Goal: Task Accomplishment & Management: Use online tool/utility

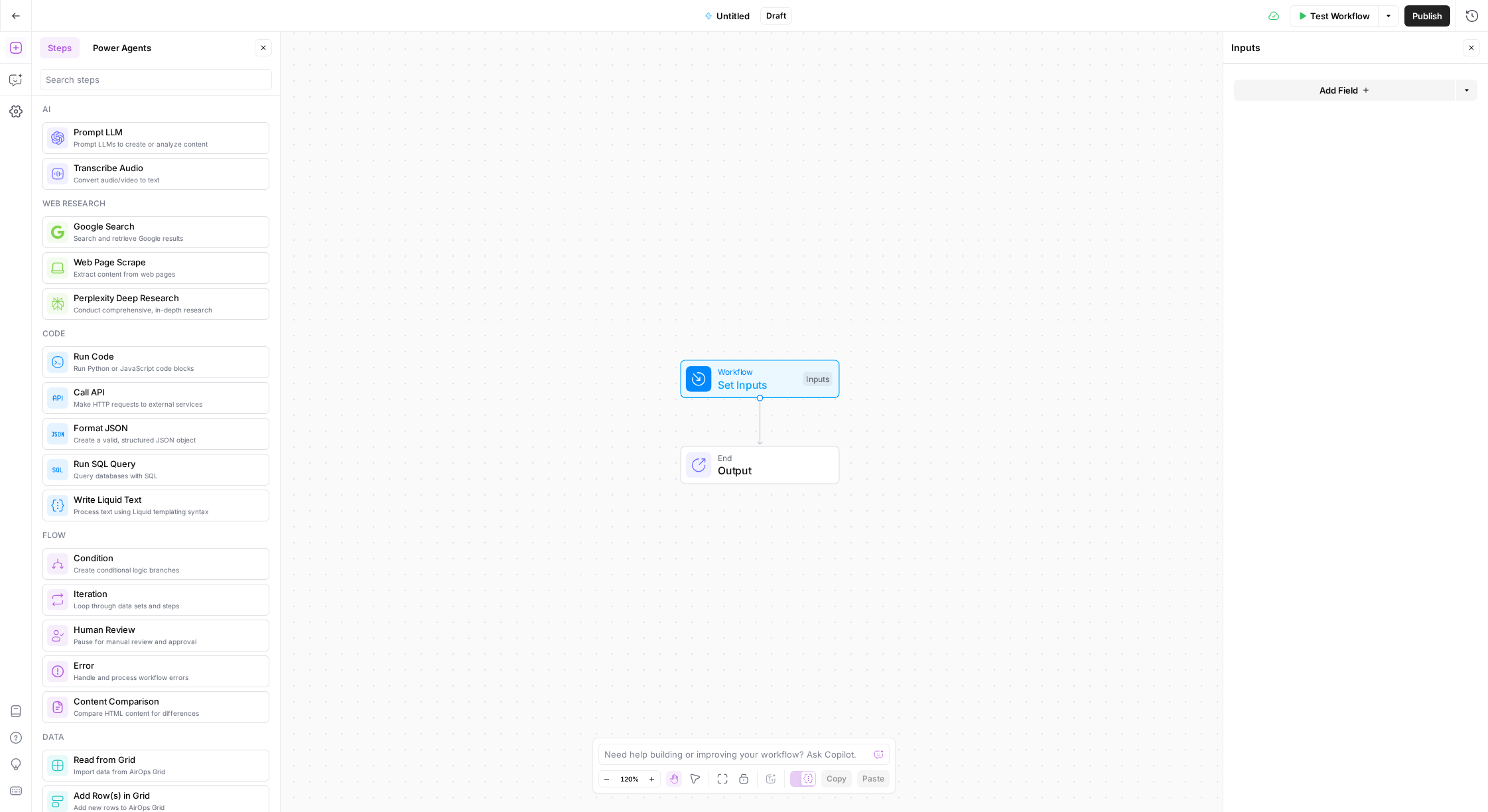
click at [95, 149] on span "Prompt LLMs to create or analyze content" at bounding box center [166, 144] width 185 height 10
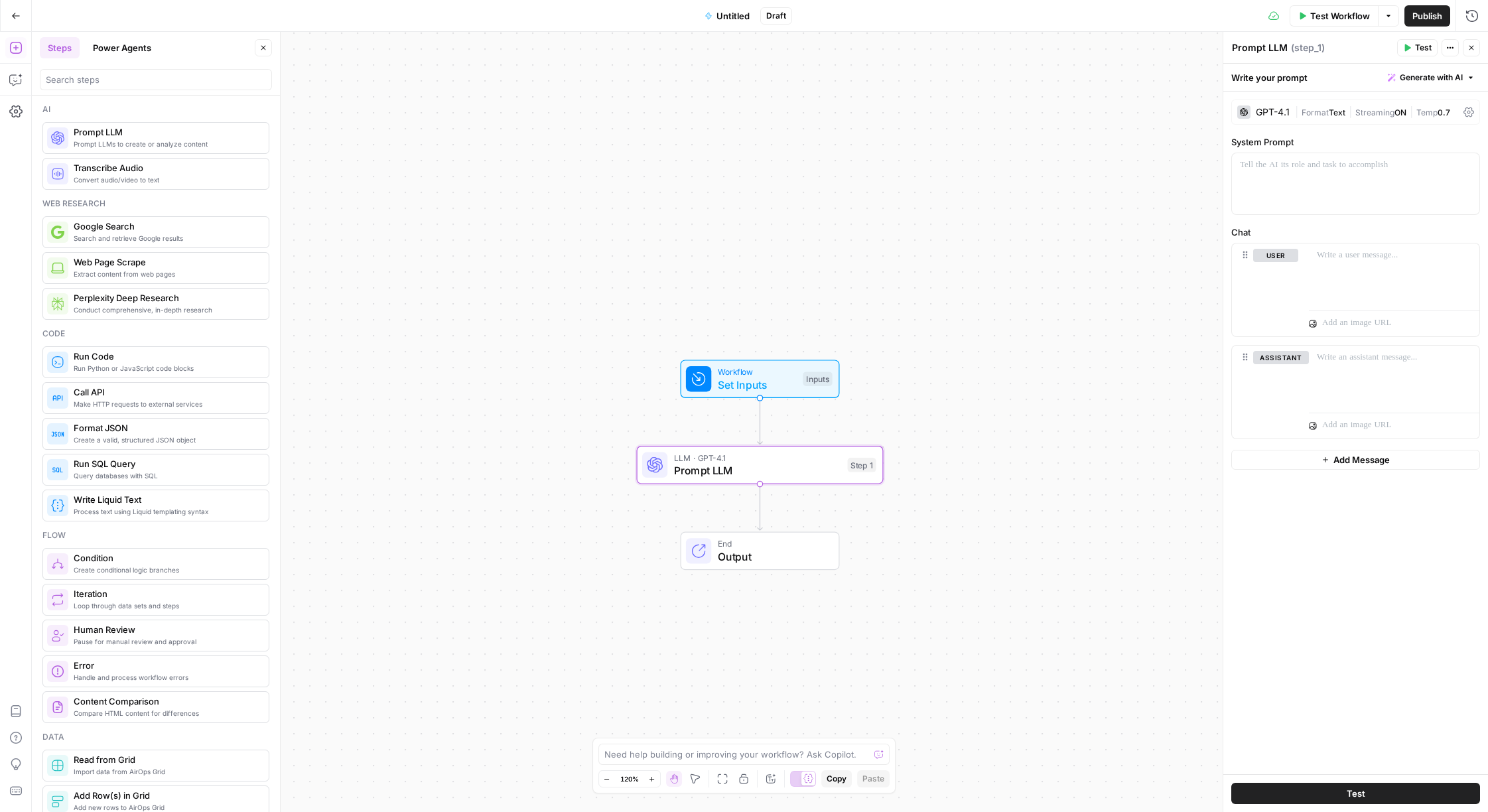
click at [113, 50] on button "Power Agents" at bounding box center [122, 48] width 75 height 21
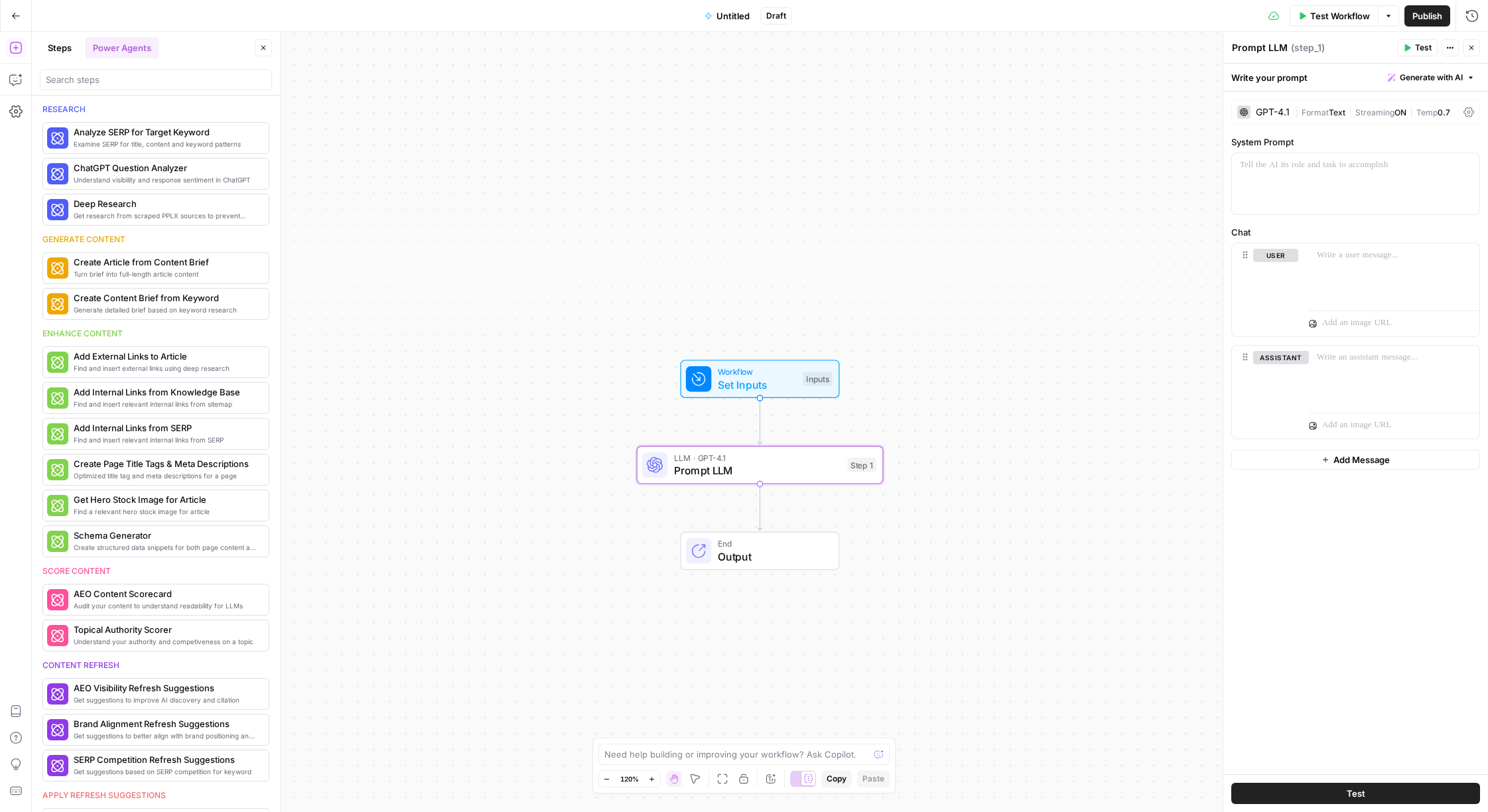
click at [57, 113] on div "Research" at bounding box center [156, 109] width 227 height 12
click at [58, 108] on div "Research" at bounding box center [156, 109] width 227 height 12
click at [87, 84] on input "search" at bounding box center [156, 79] width 220 height 13
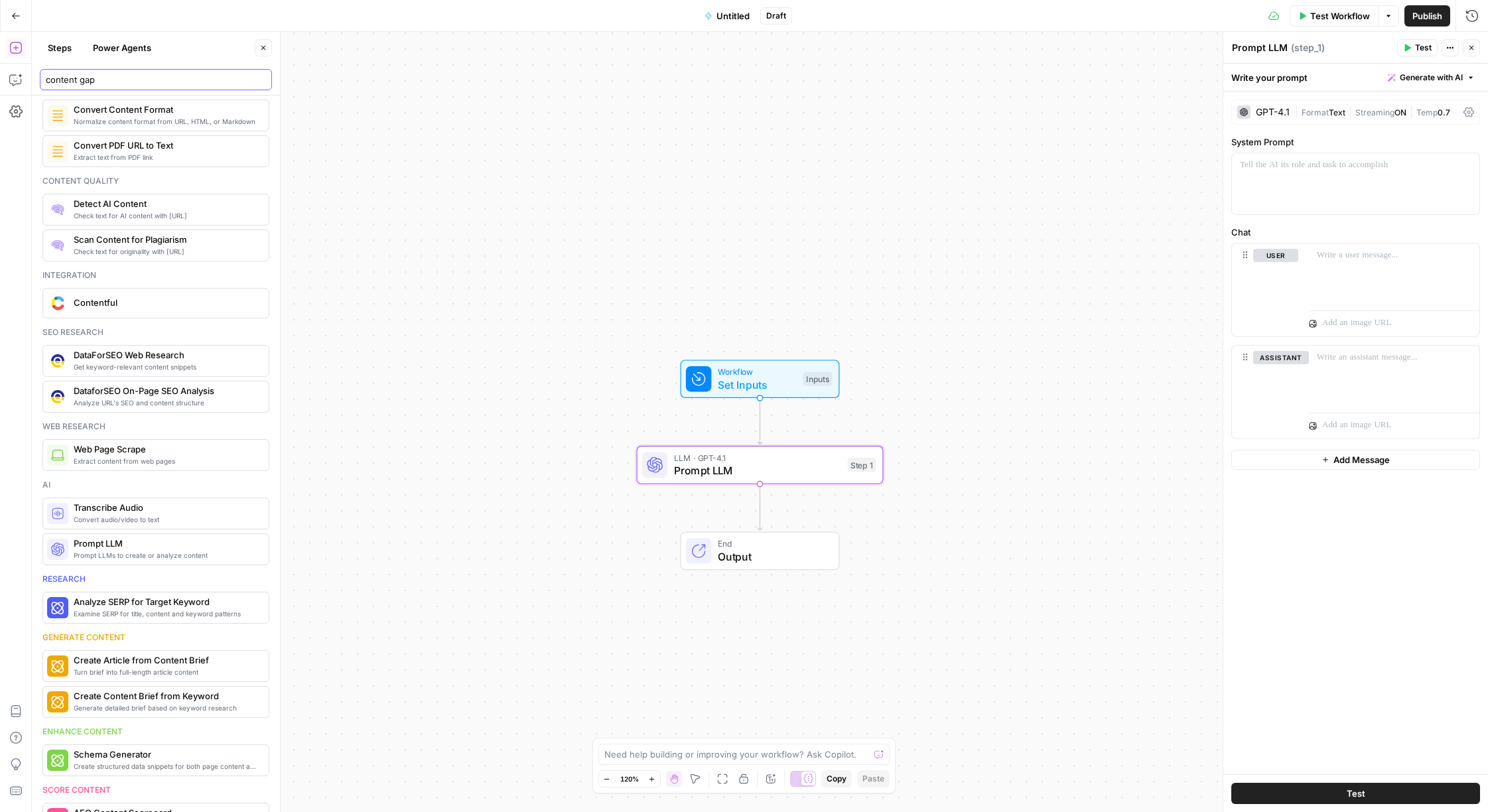
scroll to position [170, 0]
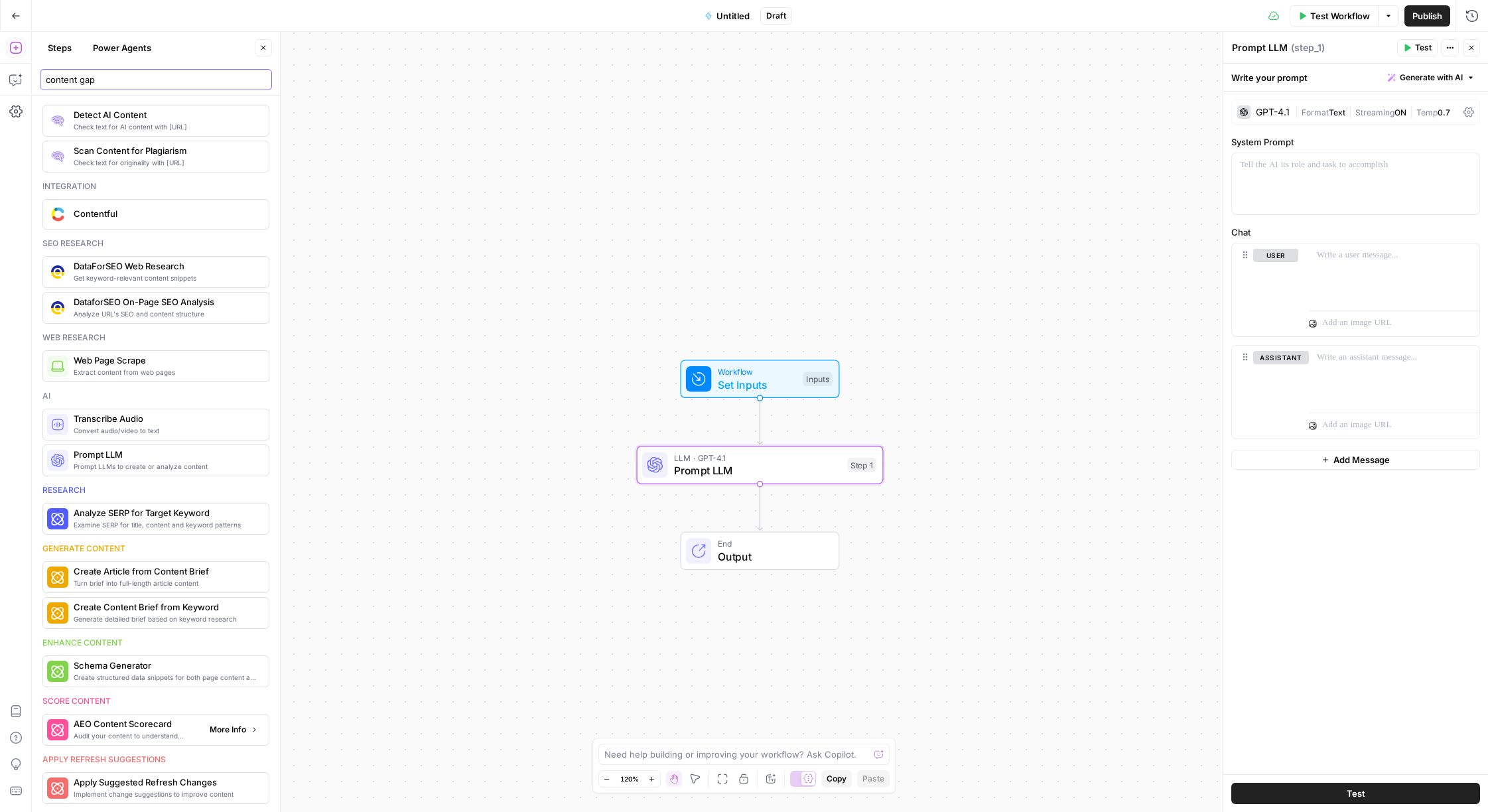
type input "content gap"
click at [144, 735] on span "Audit your content to understand readability for LLMs" at bounding box center [136, 735] width 125 height 10
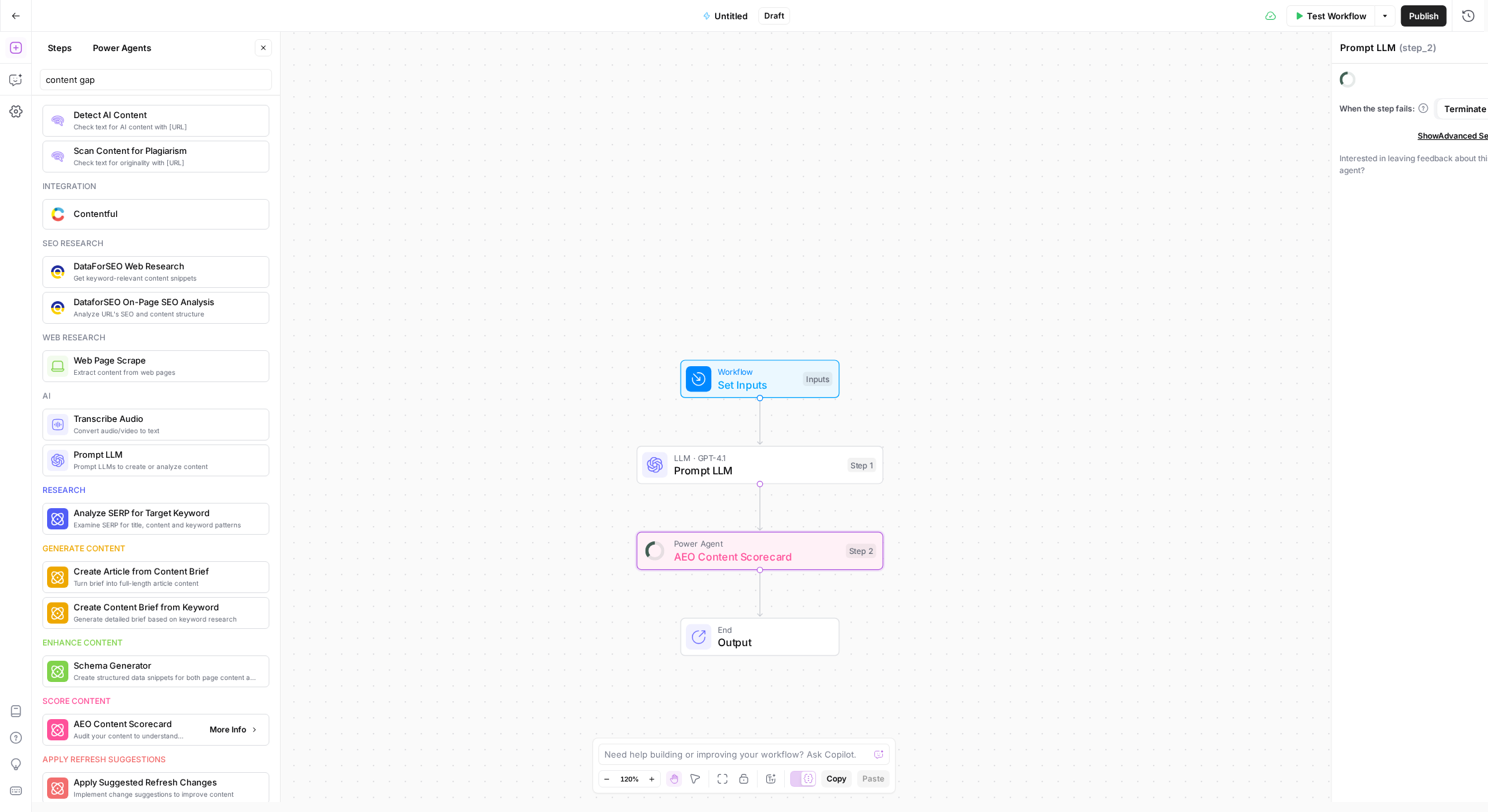
type textarea "AEO Content Scorecard"
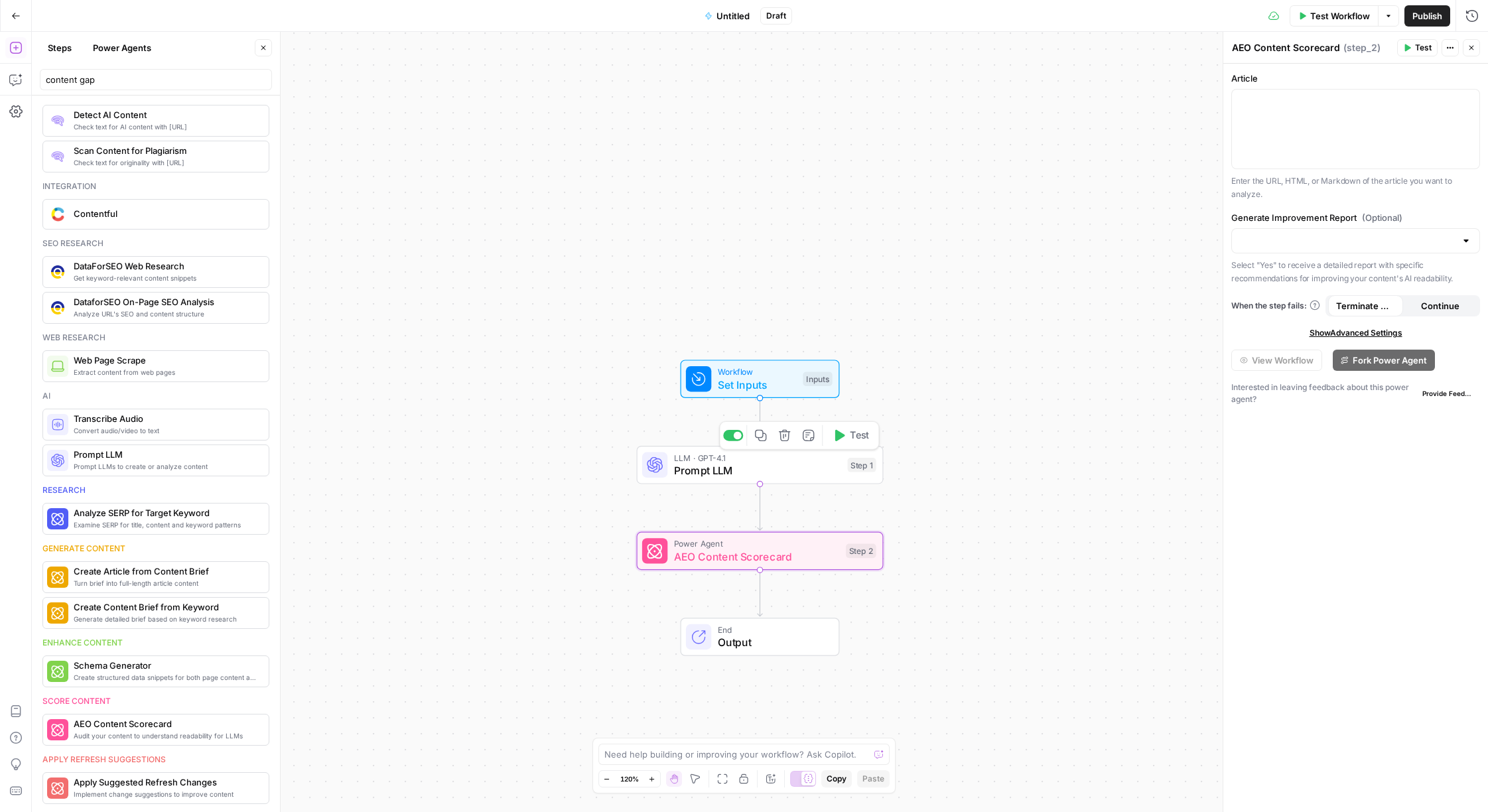
click at [783, 437] on icon "button" at bounding box center [784, 435] width 11 height 11
click at [670, 168] on div "Cancel Delete Step" at bounding box center [744, 169] width 255 height 24
click at [709, 133] on div "Are you sure you want to delete Prompt LLM (Step 1) ?" at bounding box center [744, 125] width 255 height 32
click at [715, 171] on span "Delete Step" at bounding box center [708, 169] width 52 height 13
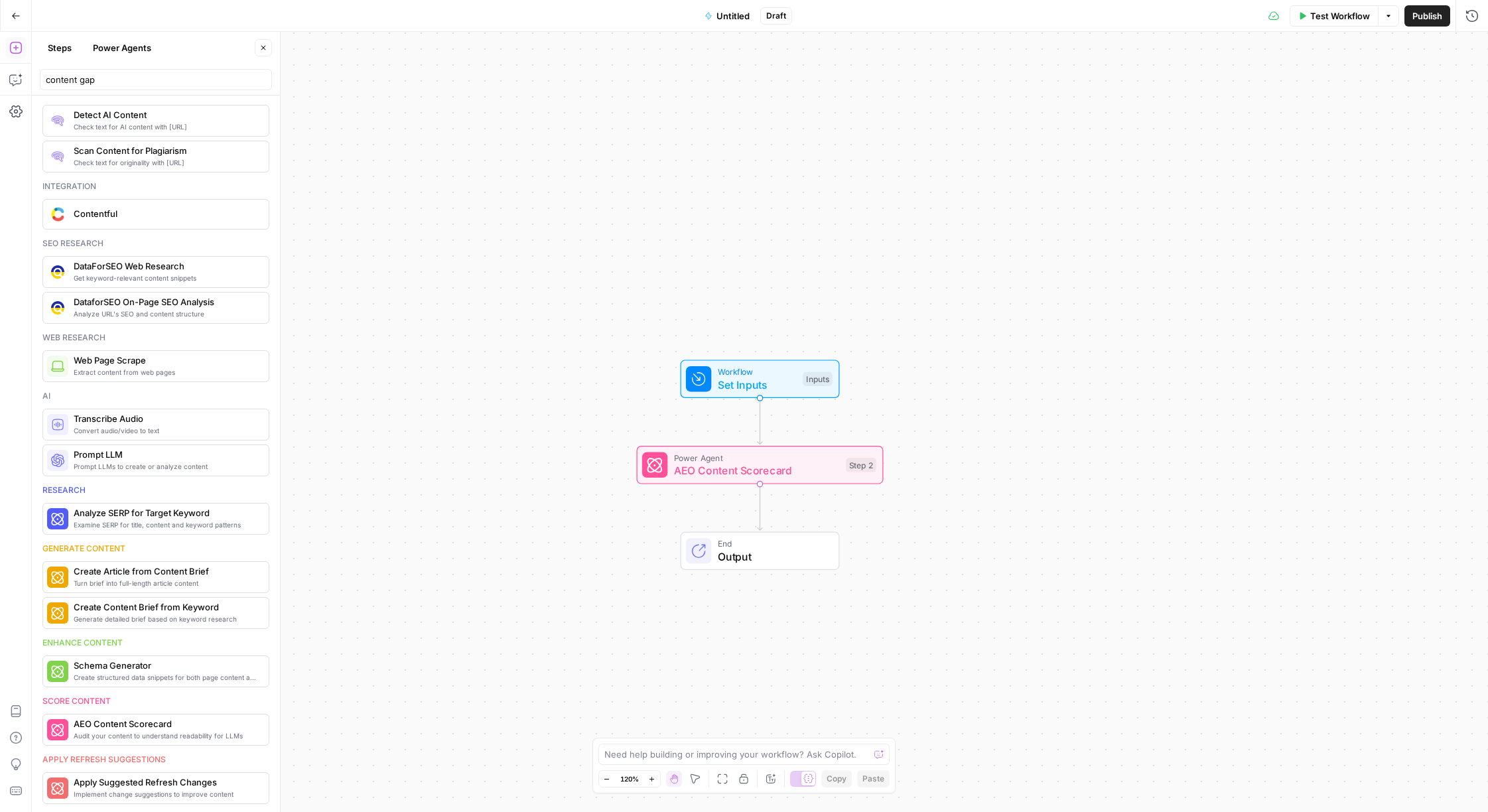
click at [748, 380] on span "Set Inputs" at bounding box center [757, 384] width 79 height 16
click at [1321, 93] on span "Add Field" at bounding box center [1339, 90] width 39 height 13
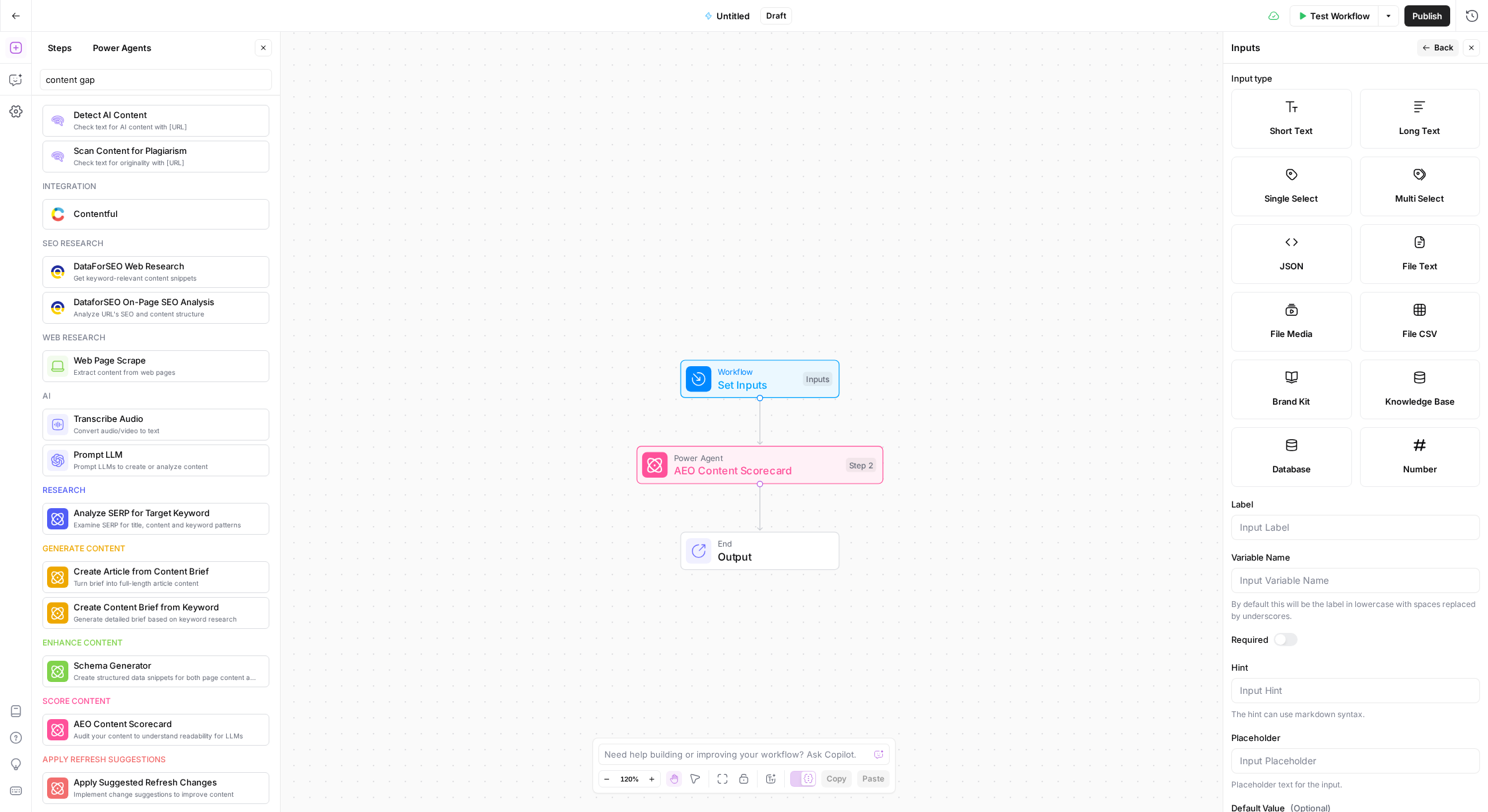
click at [1301, 130] on span "Short Text" at bounding box center [1291, 131] width 43 height 13
click at [1297, 118] on label "Short Text" at bounding box center [1292, 119] width 121 height 59
click at [1290, 117] on label "Short Text" at bounding box center [1292, 119] width 121 height 59
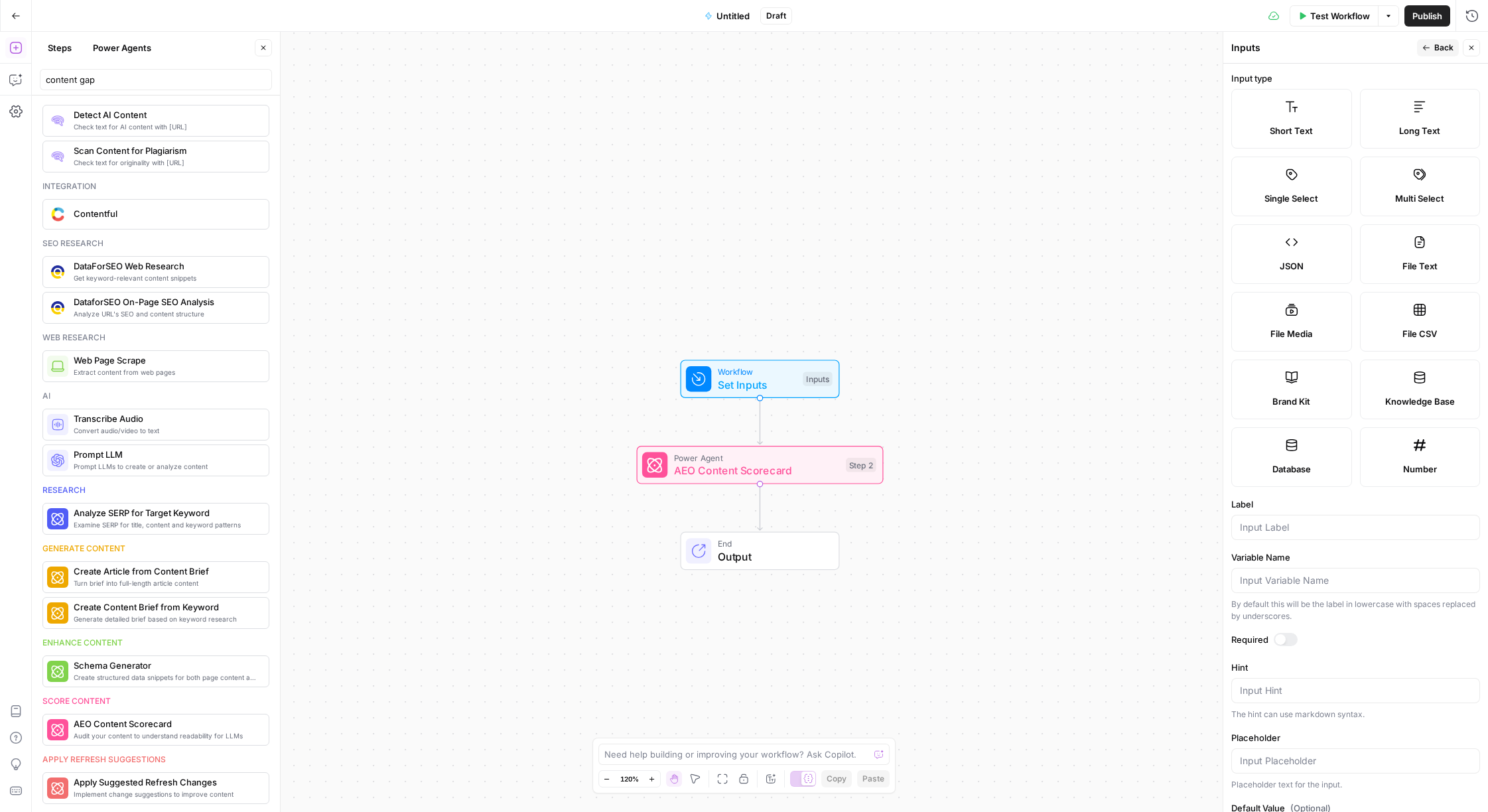
click at [1397, 114] on label "Long Text" at bounding box center [1420, 119] width 121 height 59
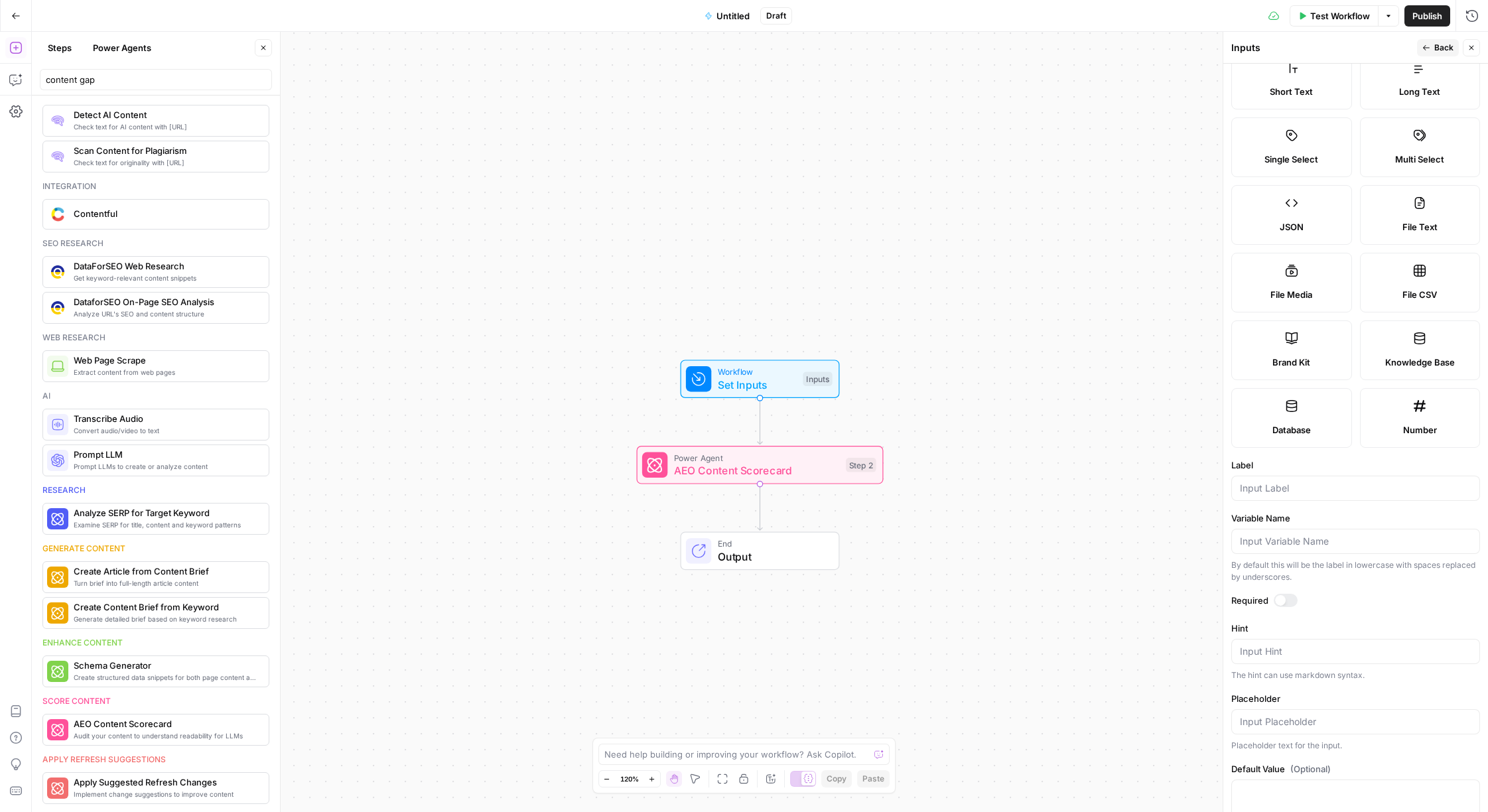
scroll to position [85, 0]
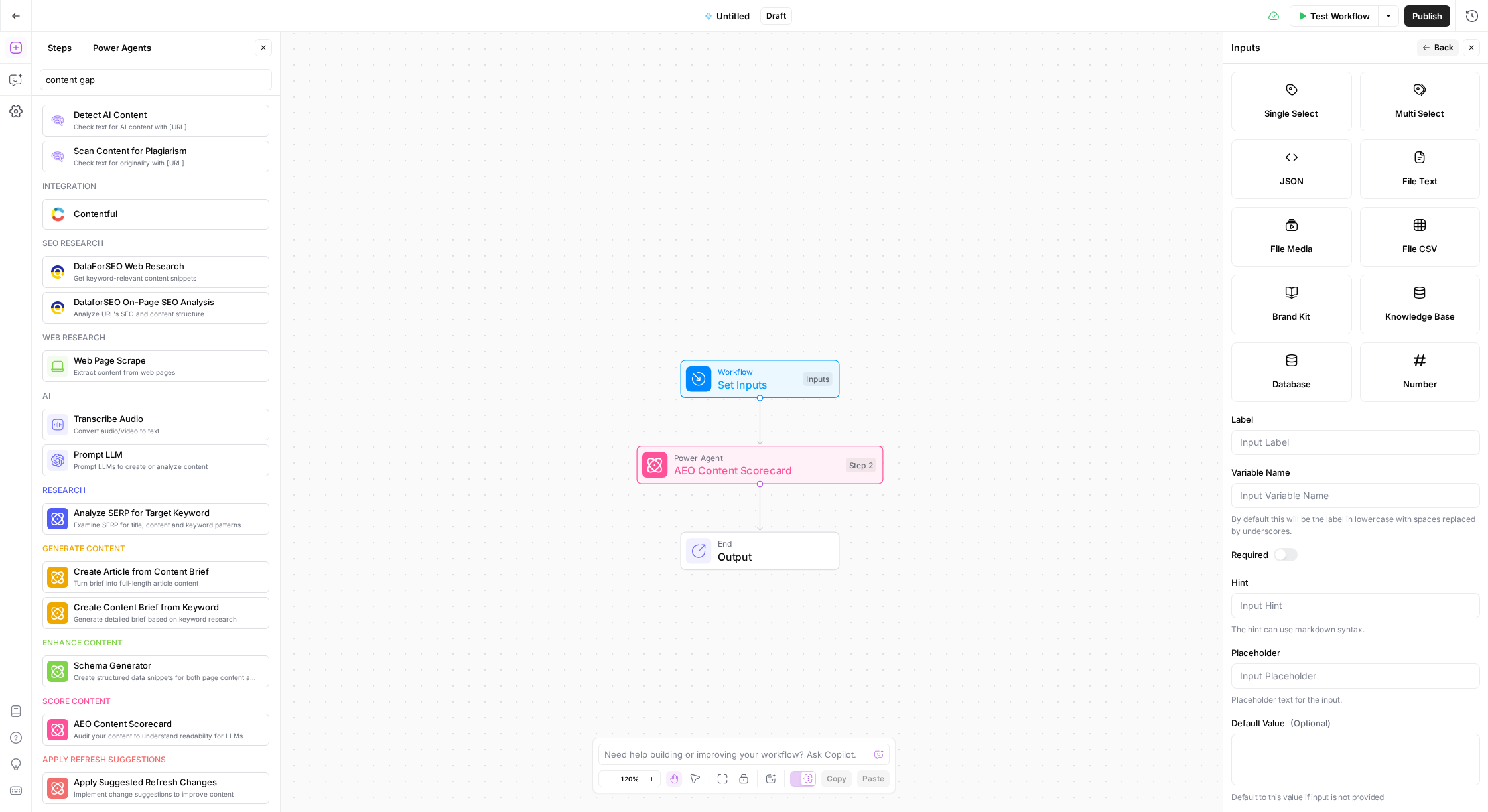
click at [1257, 757] on div at bounding box center [1356, 759] width 249 height 52
click at [1259, 741] on textarea "Default Value (Optional)" at bounding box center [1355, 746] width 232 height 13
paste textarea "Loremipsum Dolorsita Consect Adipisc elit SE DOEI TEm Incid’u lab etdo MAGN ALi…"
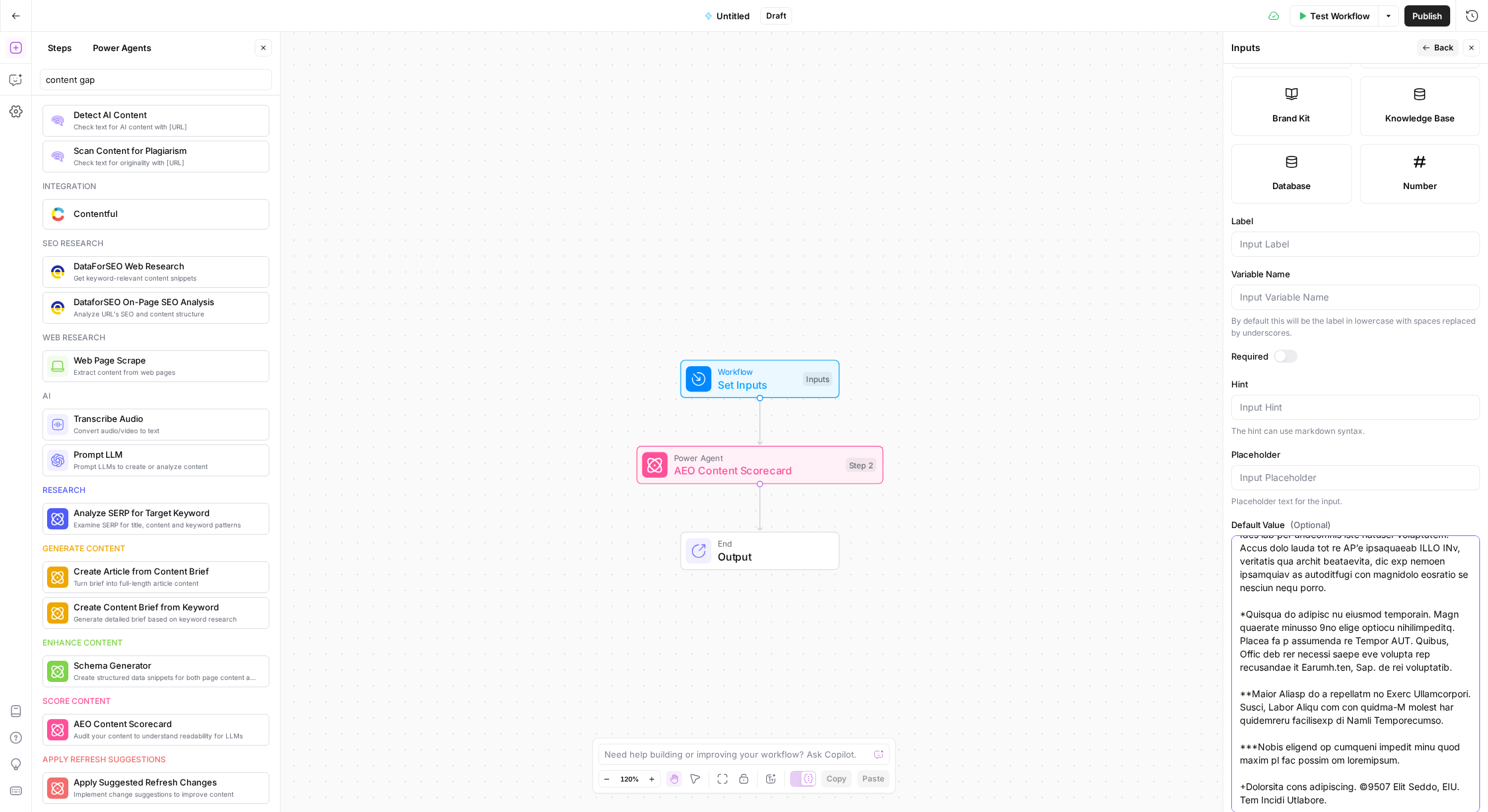
type textarea "Loremipsum Dolorsita Consect Adipisc elit SE DOEI TEm Incid’u lab etdo MAGN ALi…"
click at [1055, 302] on div "Workflow Set Inputs Inputs Power Agent AEO Content Scorecard Step 2 End Output" at bounding box center [760, 422] width 1456 height 780
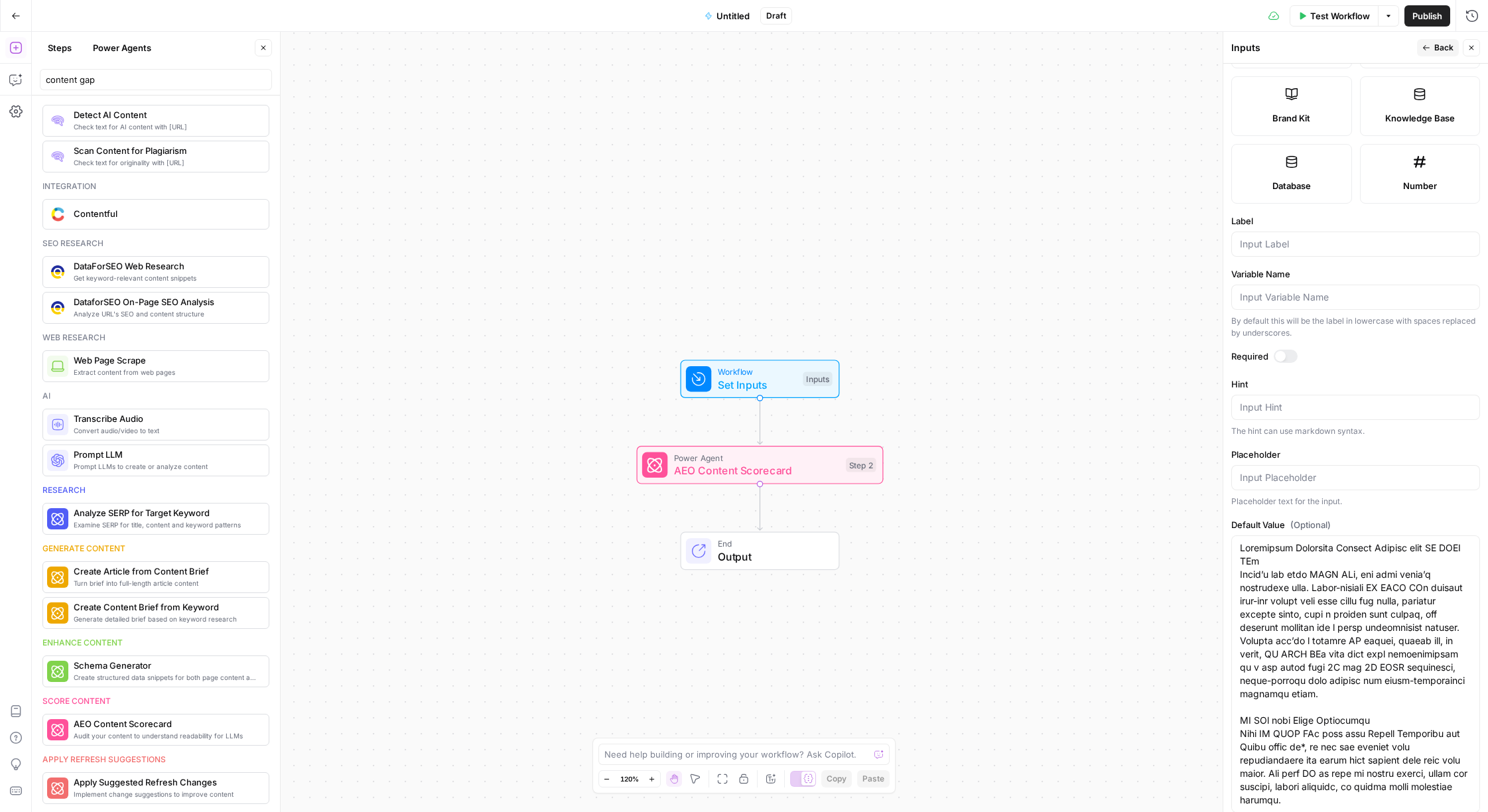
click at [1313, 17] on span "Test Workflow" at bounding box center [1340, 15] width 59 height 13
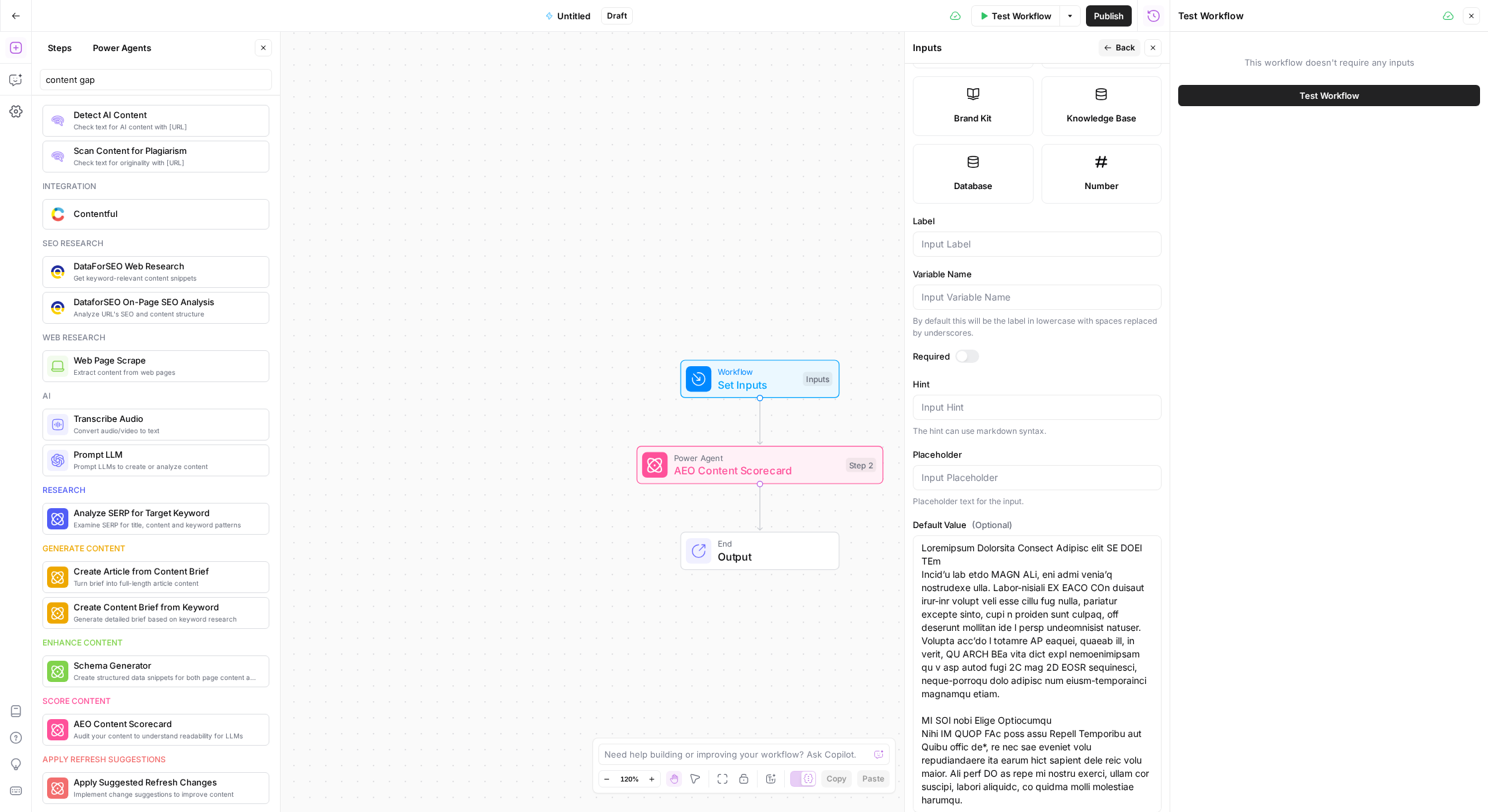
drag, startPoint x: 26, startPoint y: 54, endPoint x: 43, endPoint y: 56, distance: 17.1
click at [37, 56] on body "T Test Content Ops New Home Browse Your Data Usage Settings Recent Grids Refres…" at bounding box center [744, 406] width 1488 height 812
click at [58, 59] on header "Steps Power Agents Close content gap" at bounding box center [156, 64] width 248 height 64
click at [58, 55] on button "Steps" at bounding box center [60, 48] width 40 height 21
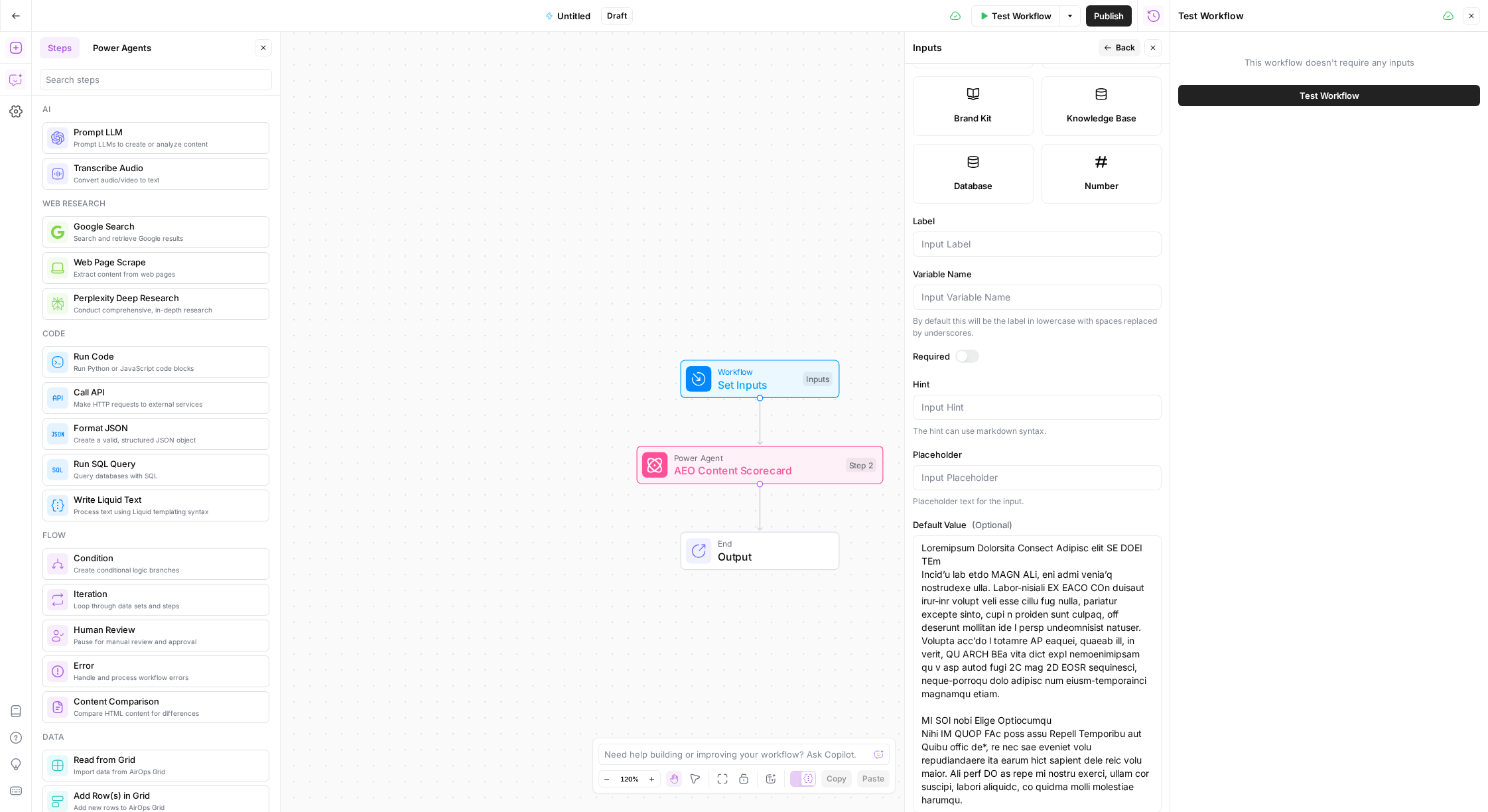
click at [16, 14] on icon "button" at bounding box center [15, 15] width 9 height 9
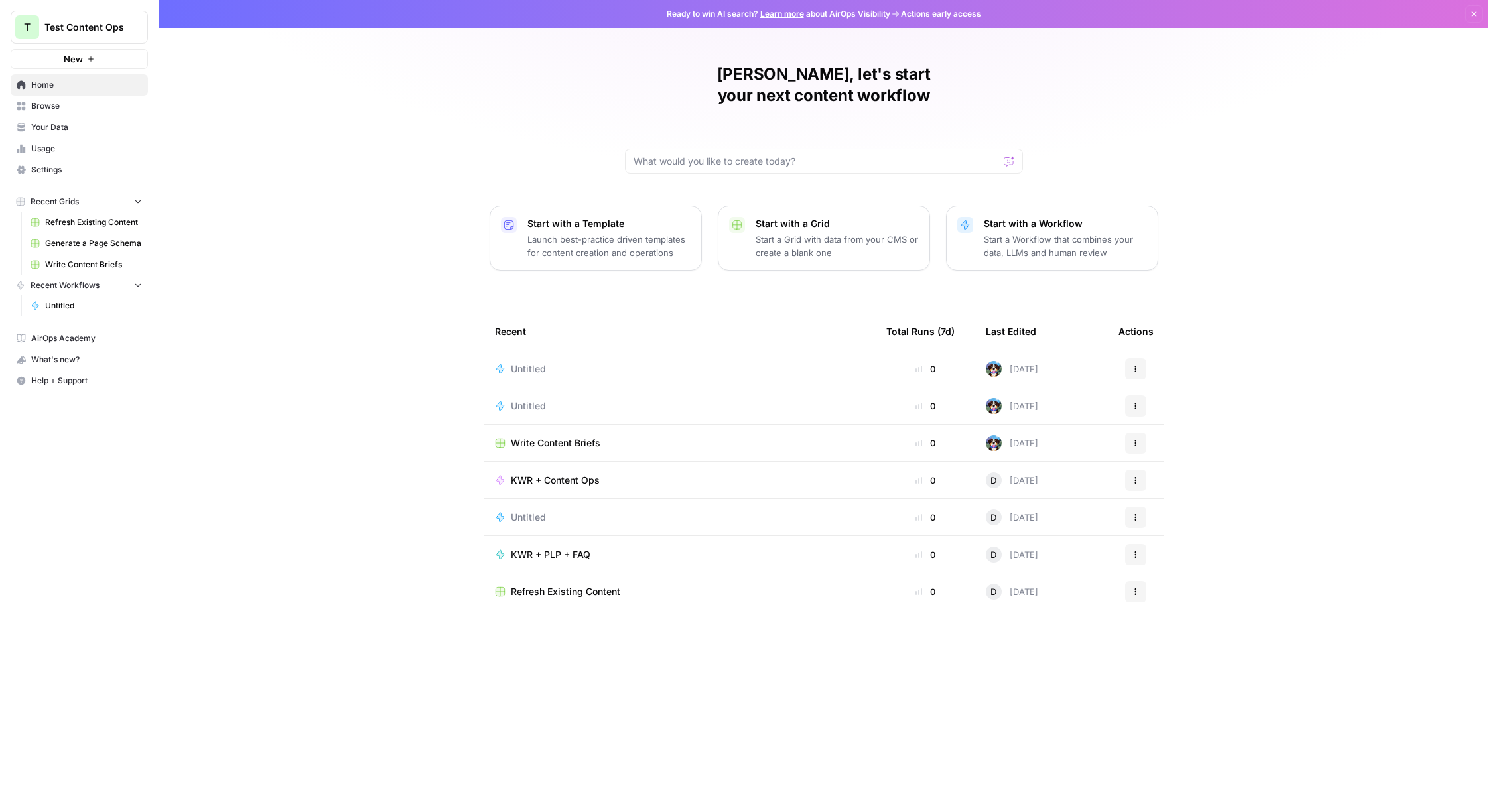
click at [31, 106] on span "Browse" at bounding box center [86, 106] width 111 height 12
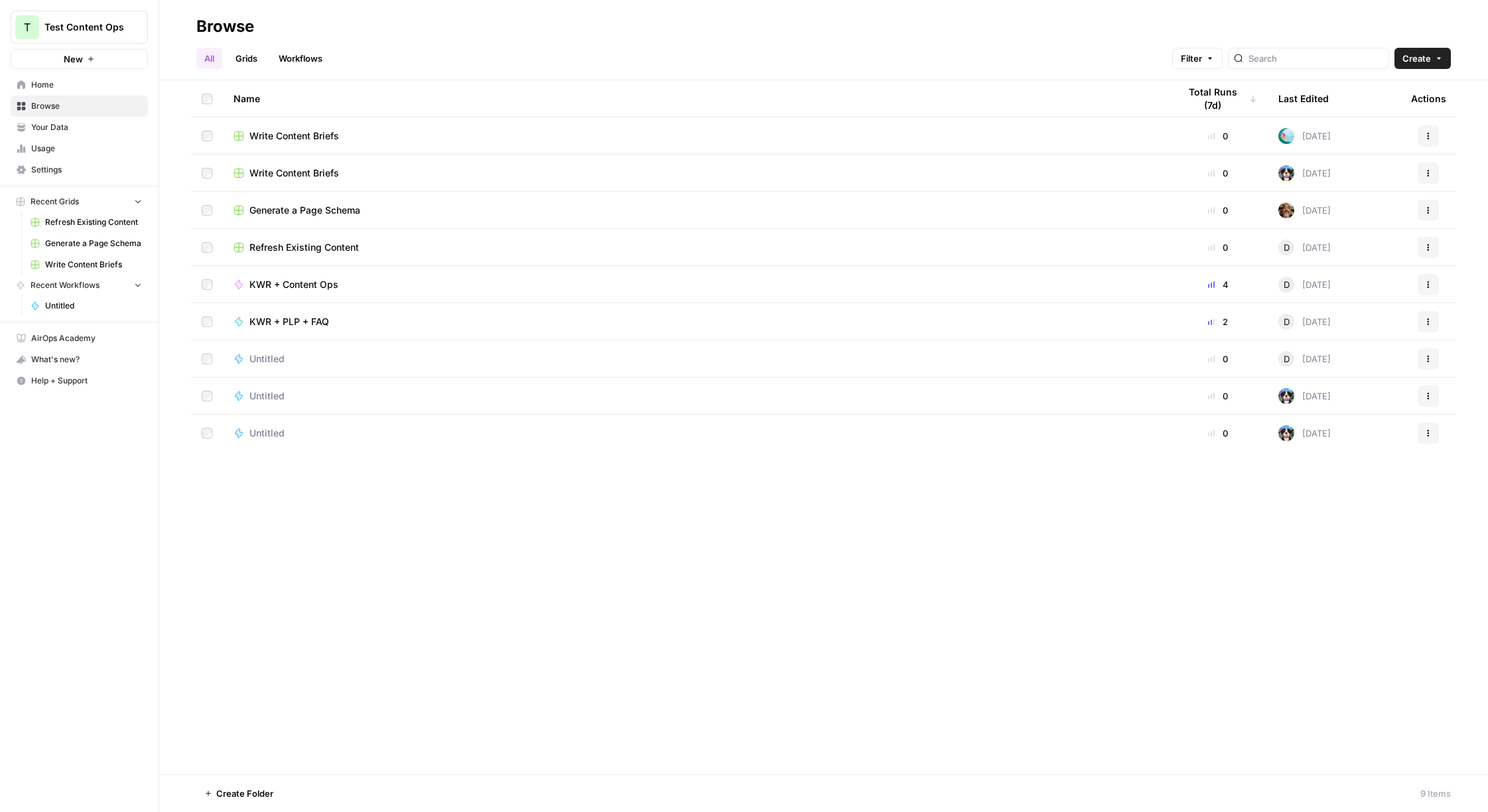
click at [39, 127] on span "Your Data" at bounding box center [86, 127] width 111 height 12
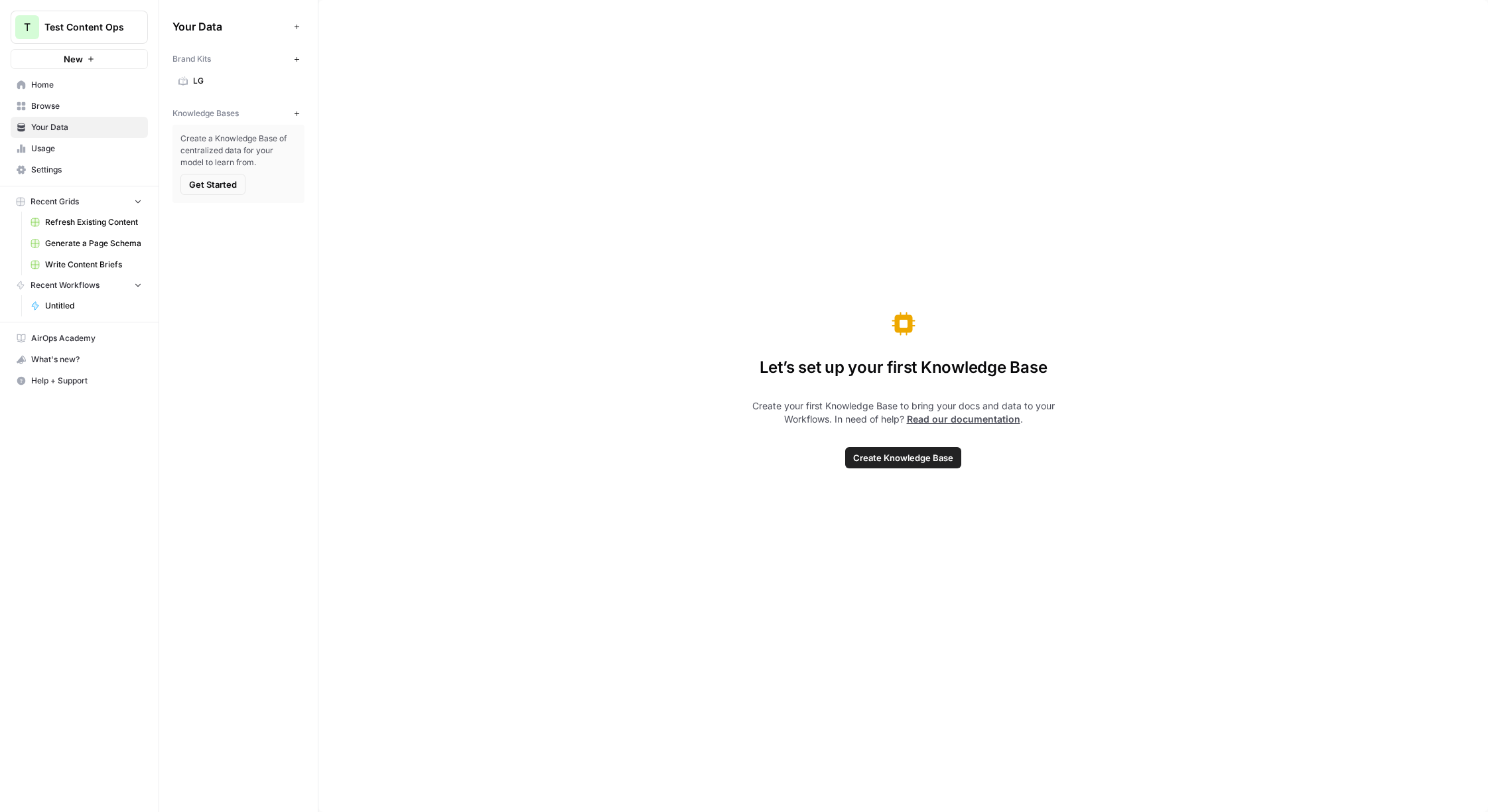
click at [46, 146] on span "Usage" at bounding box center [86, 148] width 111 height 12
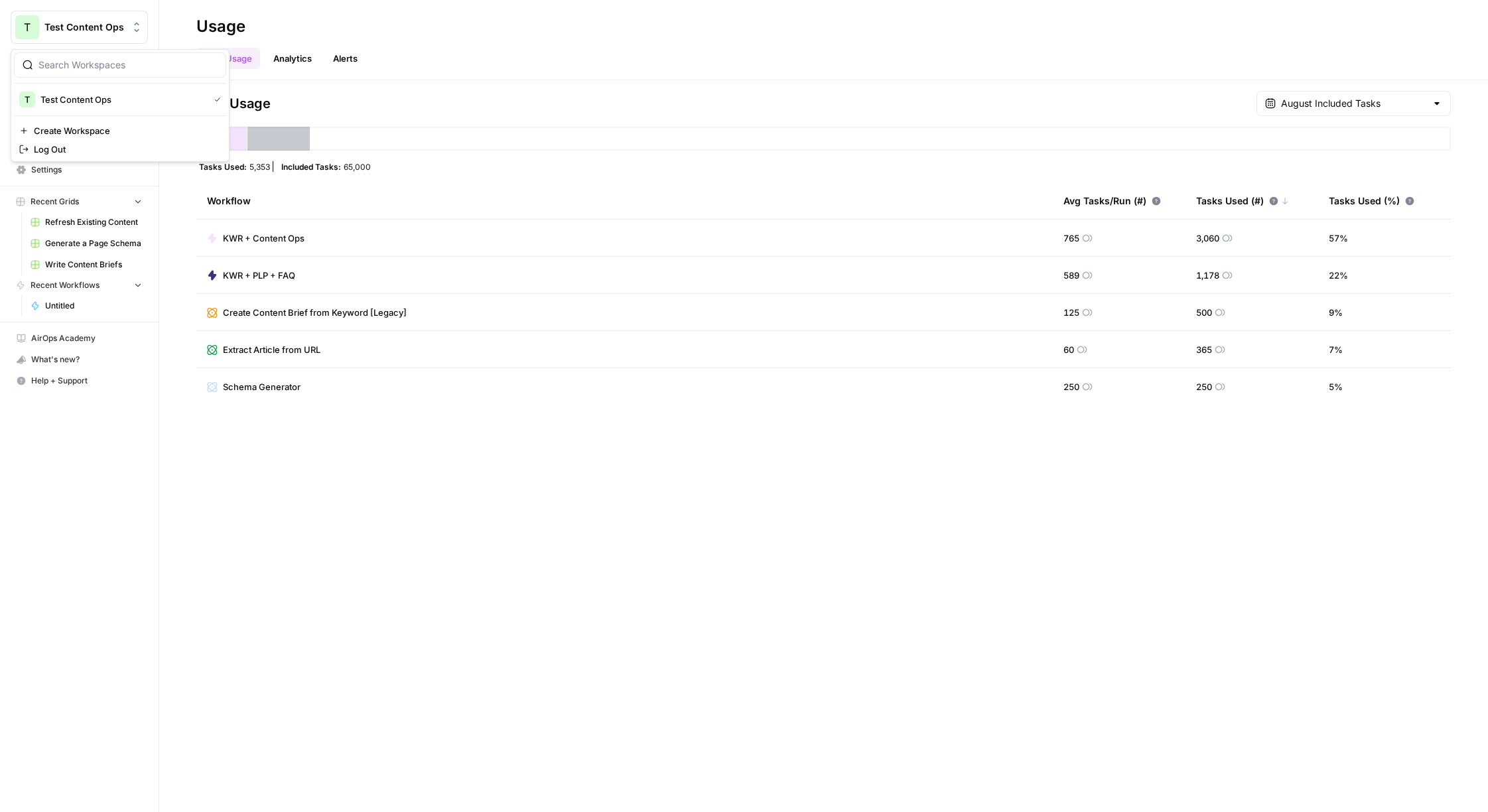
click at [64, 32] on span "Test Content Ops" at bounding box center [84, 27] width 80 height 13
click at [86, 103] on span "Test Content Ops" at bounding box center [122, 99] width 163 height 13
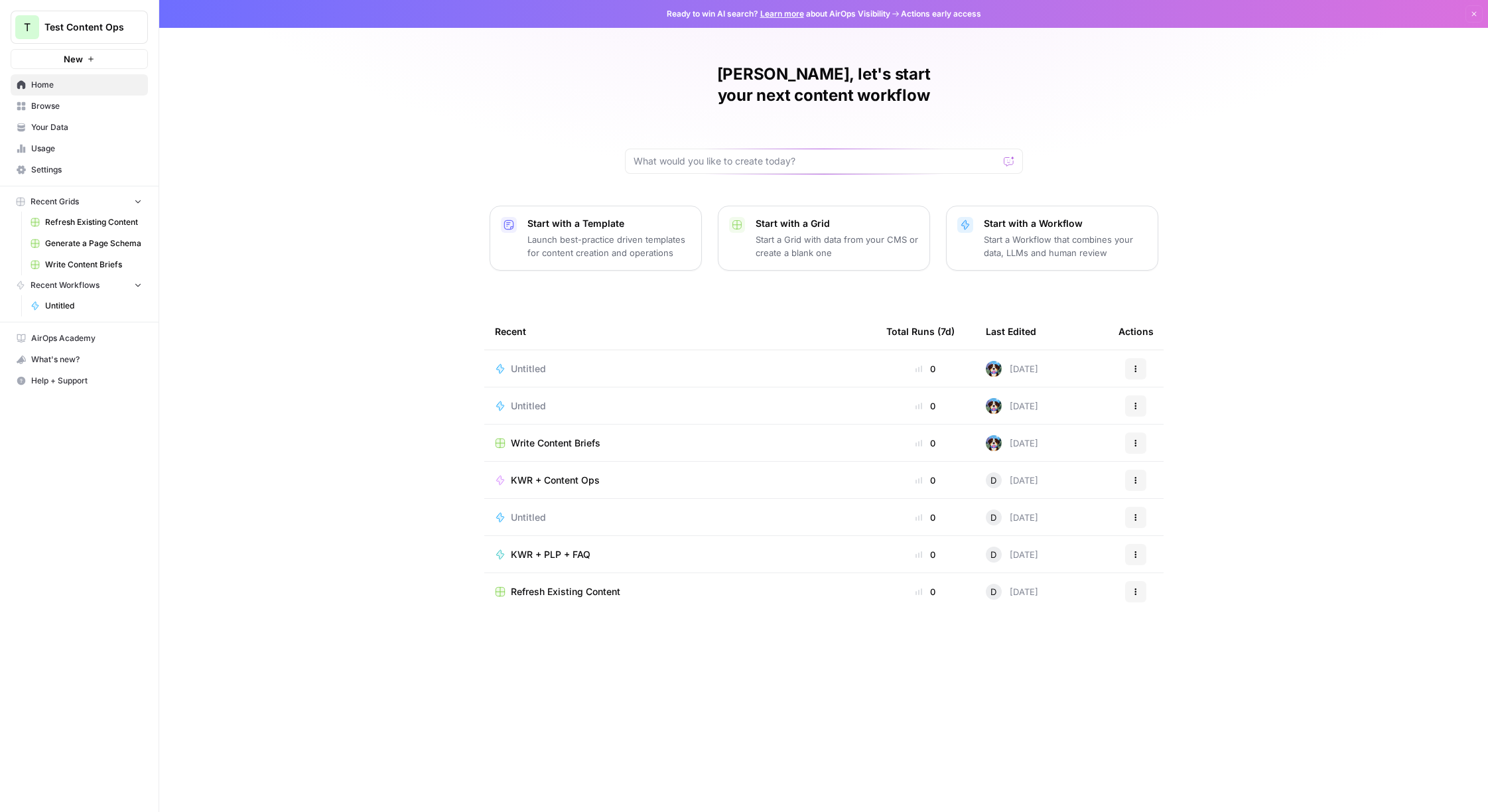
click at [41, 98] on link "Browse" at bounding box center [79, 106] width 138 height 21
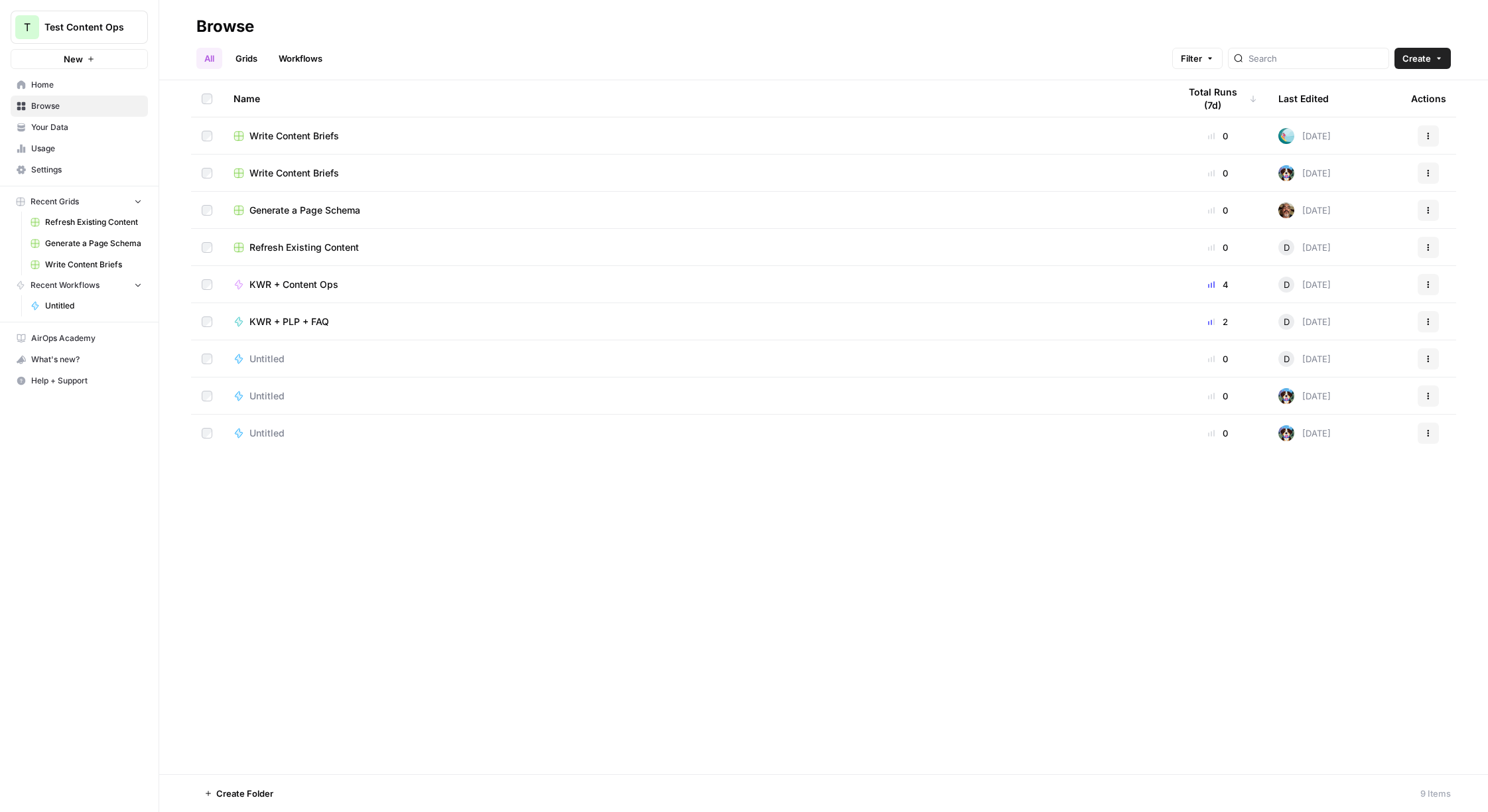
click at [54, 140] on link "Usage" at bounding box center [79, 149] width 138 height 21
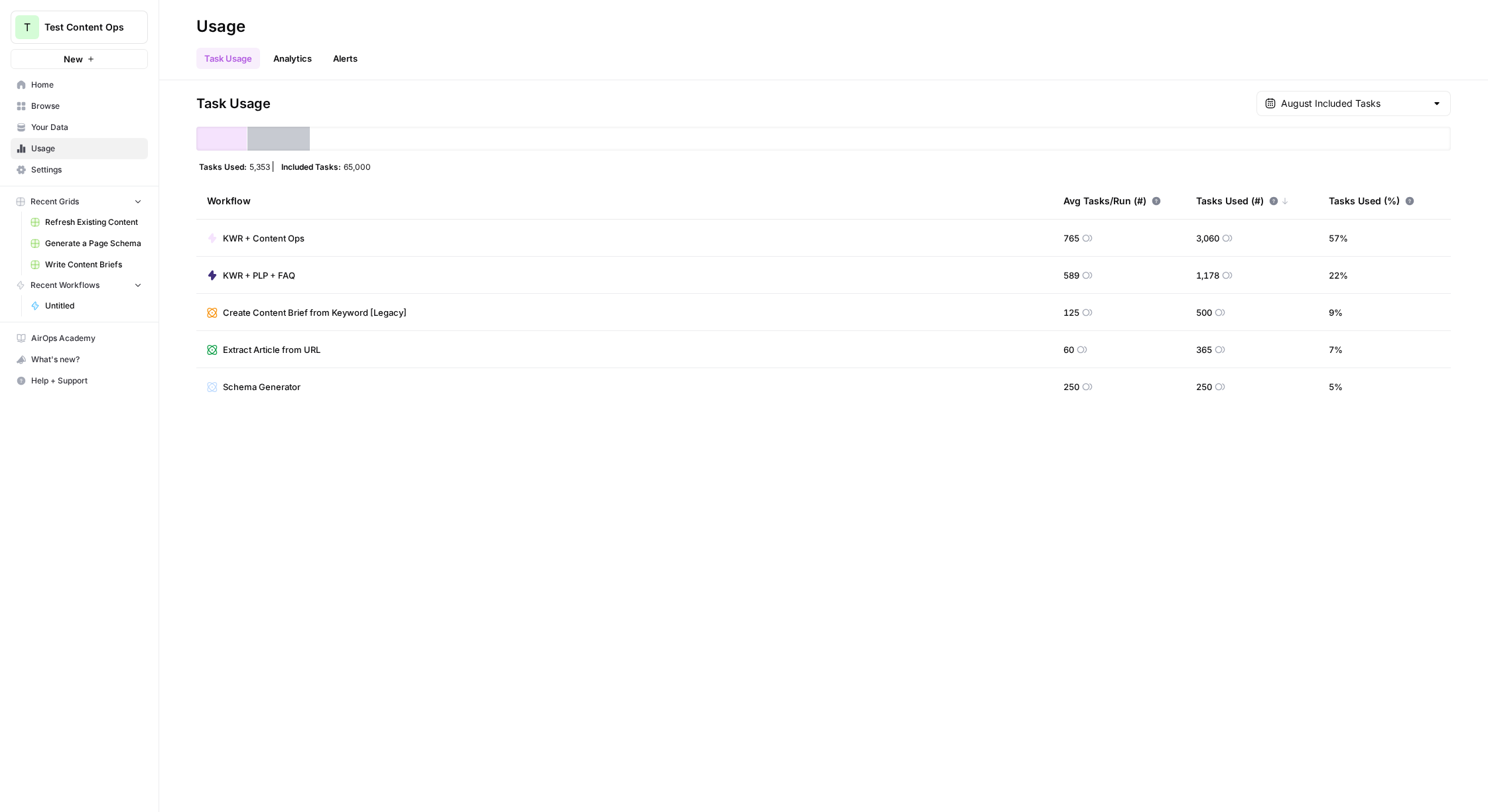
click at [1140, 202] on div "Avg Tasks/Run (#)" at bounding box center [1112, 200] width 97 height 37
click at [1140, 202] on div "Avg Tasks/Run (#)" at bounding box center [1118, 200] width 108 height 37
click at [44, 177] on link "Settings" at bounding box center [79, 169] width 138 height 21
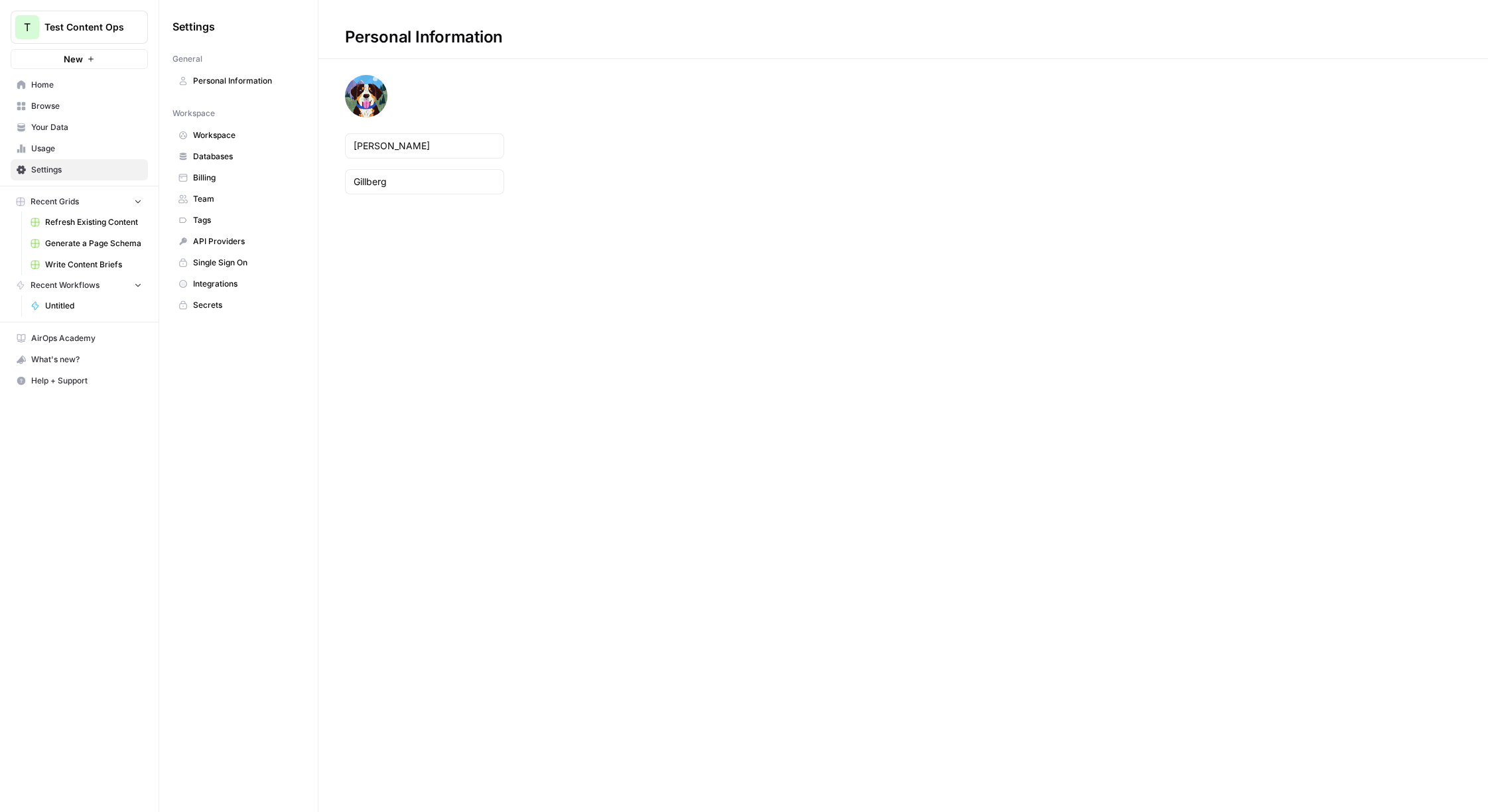
click at [187, 171] on link "Billing" at bounding box center [238, 178] width 132 height 21
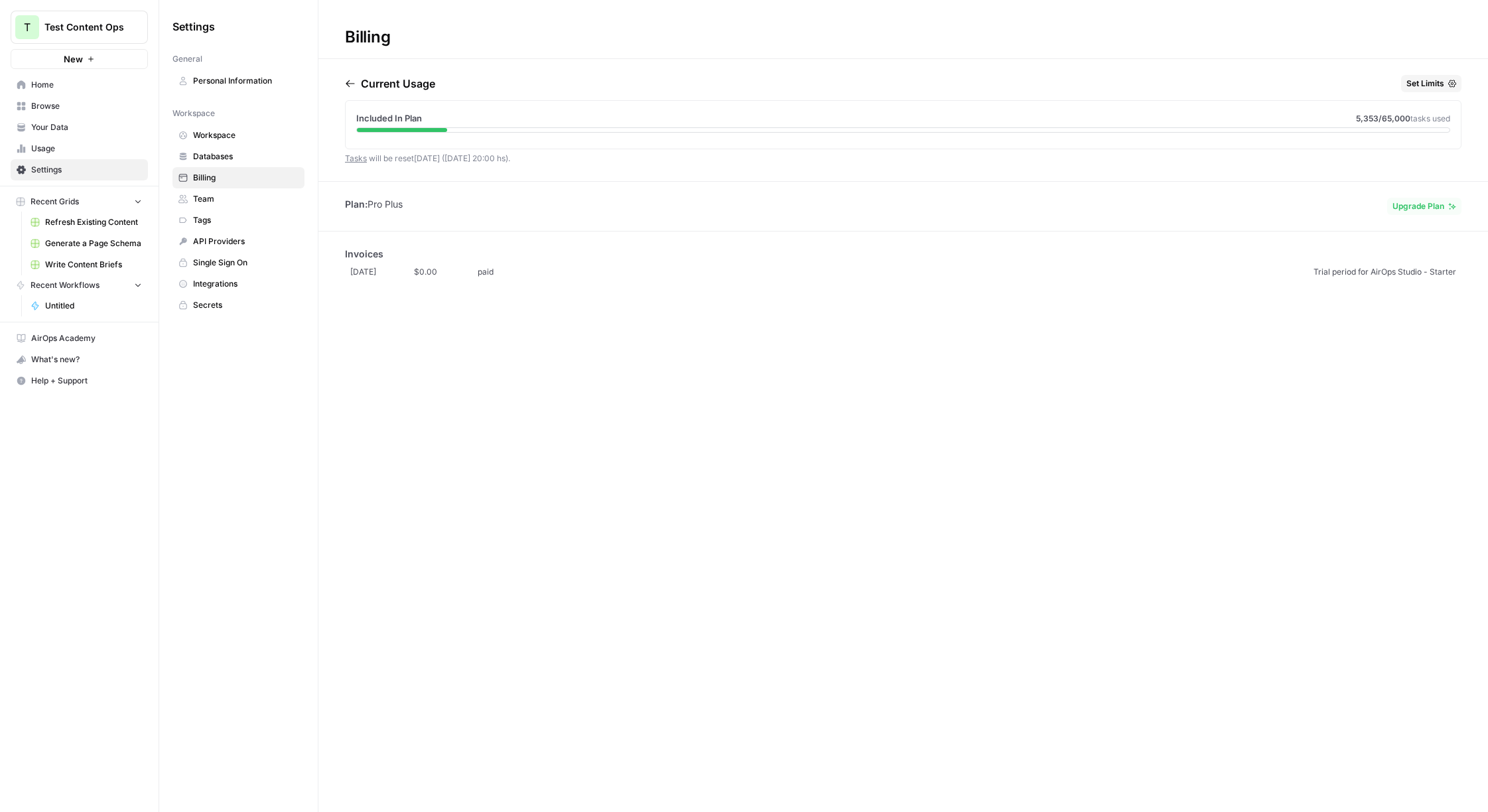
click at [209, 198] on span "Team" at bounding box center [245, 198] width 106 height 12
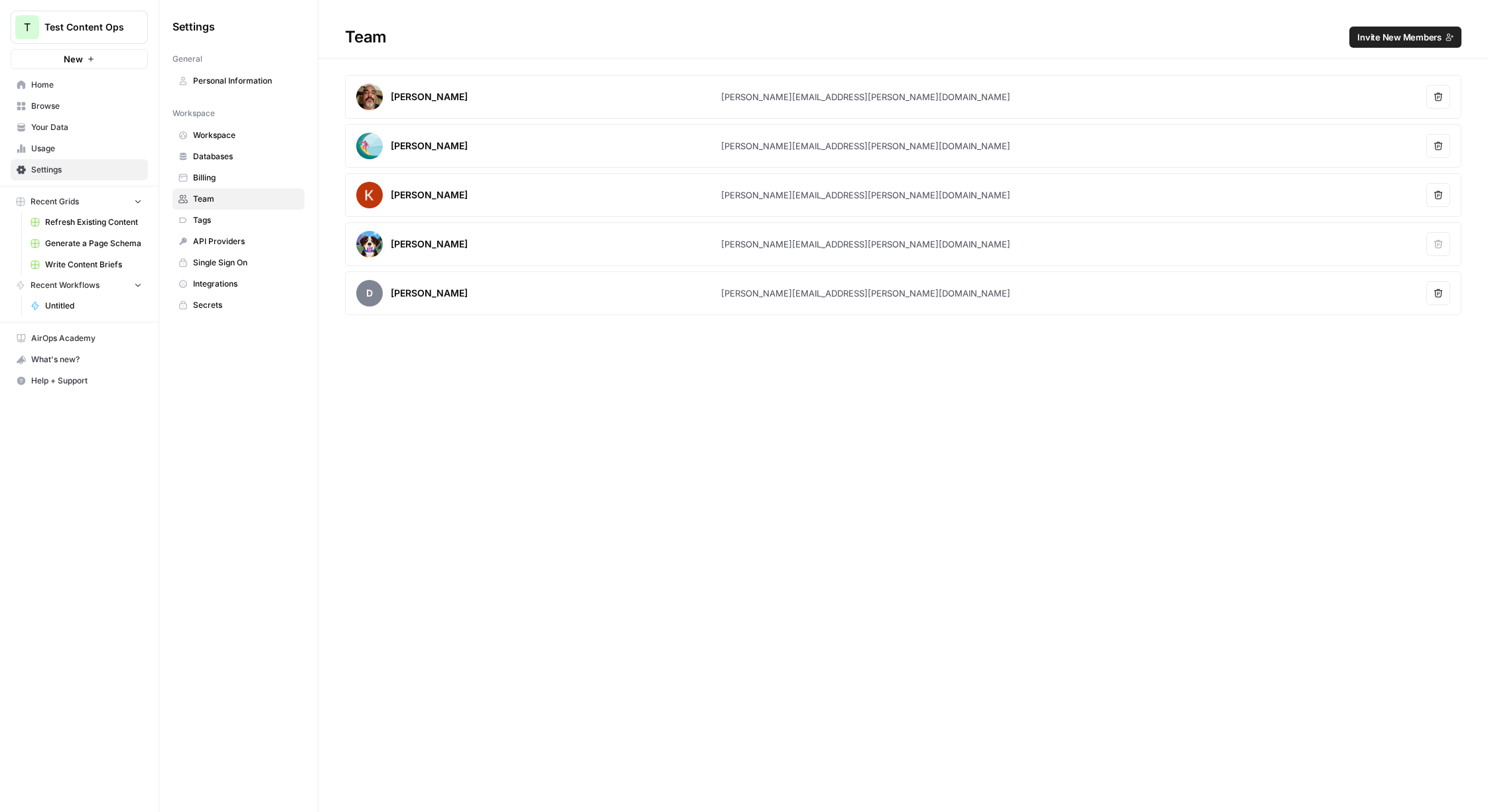
click at [206, 223] on span "Tags" at bounding box center [245, 220] width 106 height 12
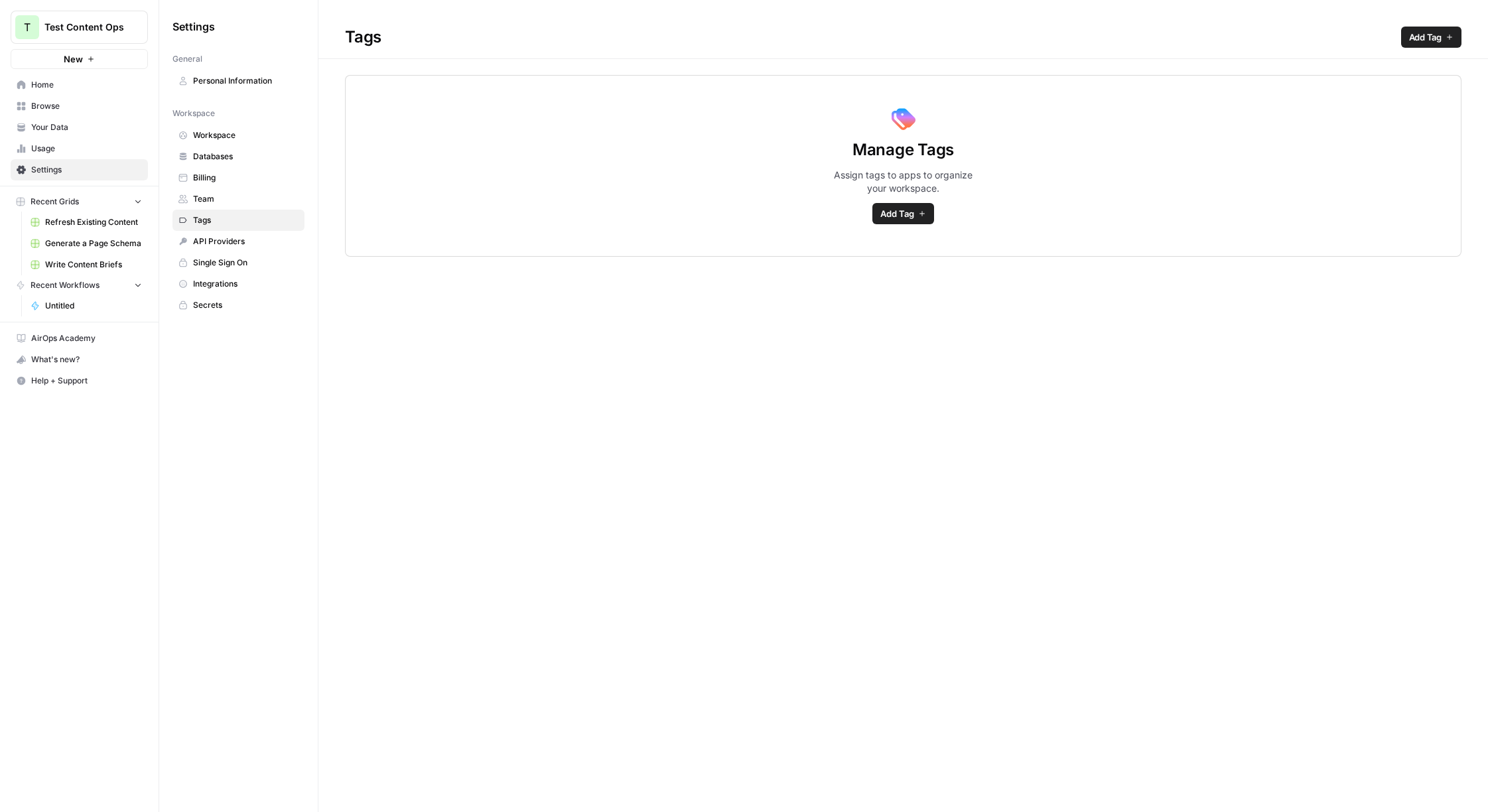
click at [194, 135] on span "Workspace" at bounding box center [245, 135] width 106 height 12
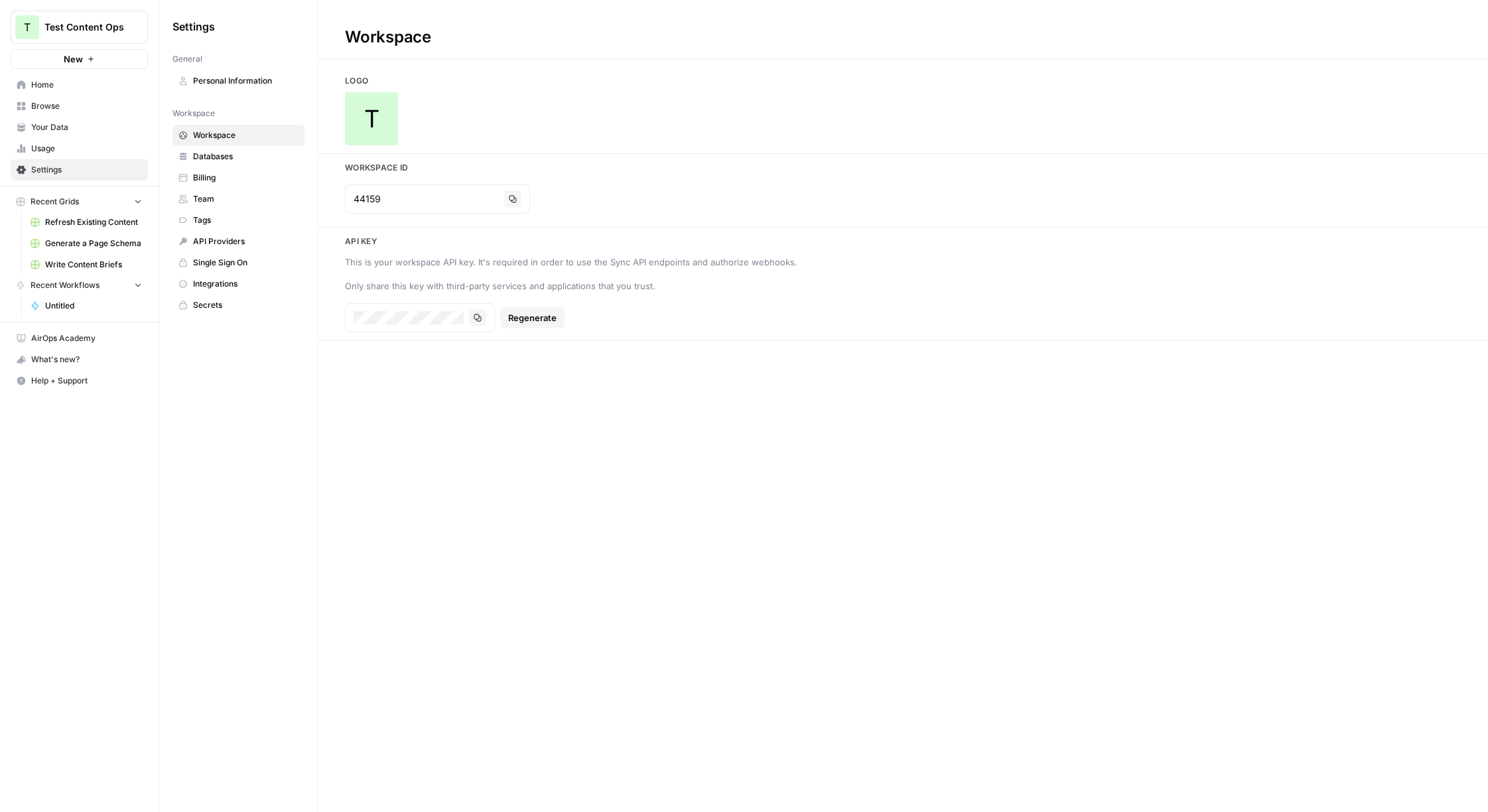
click at [228, 241] on span "API Providers" at bounding box center [245, 241] width 106 height 12
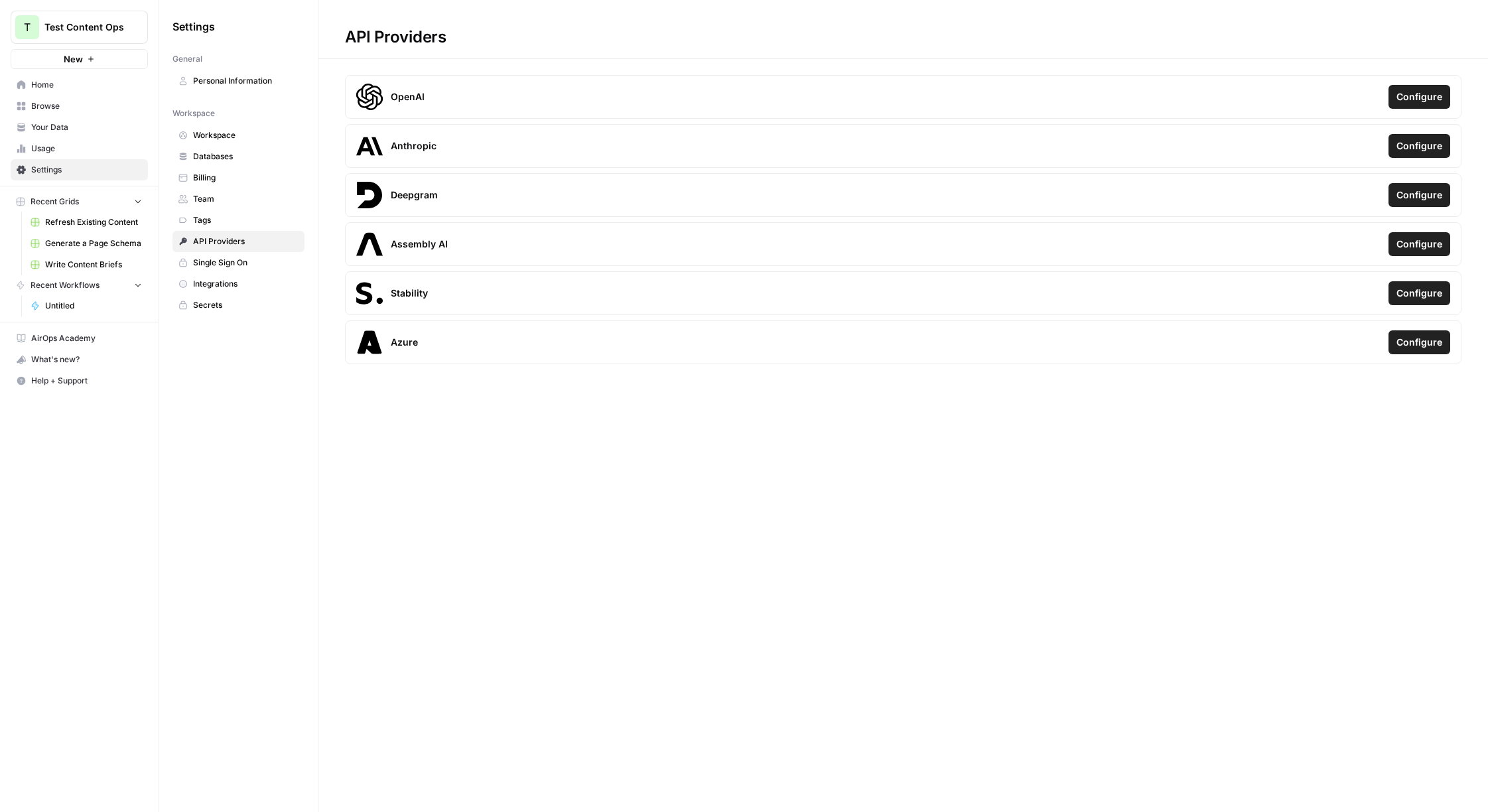
click at [230, 257] on span "Single Sign On" at bounding box center [245, 263] width 106 height 12
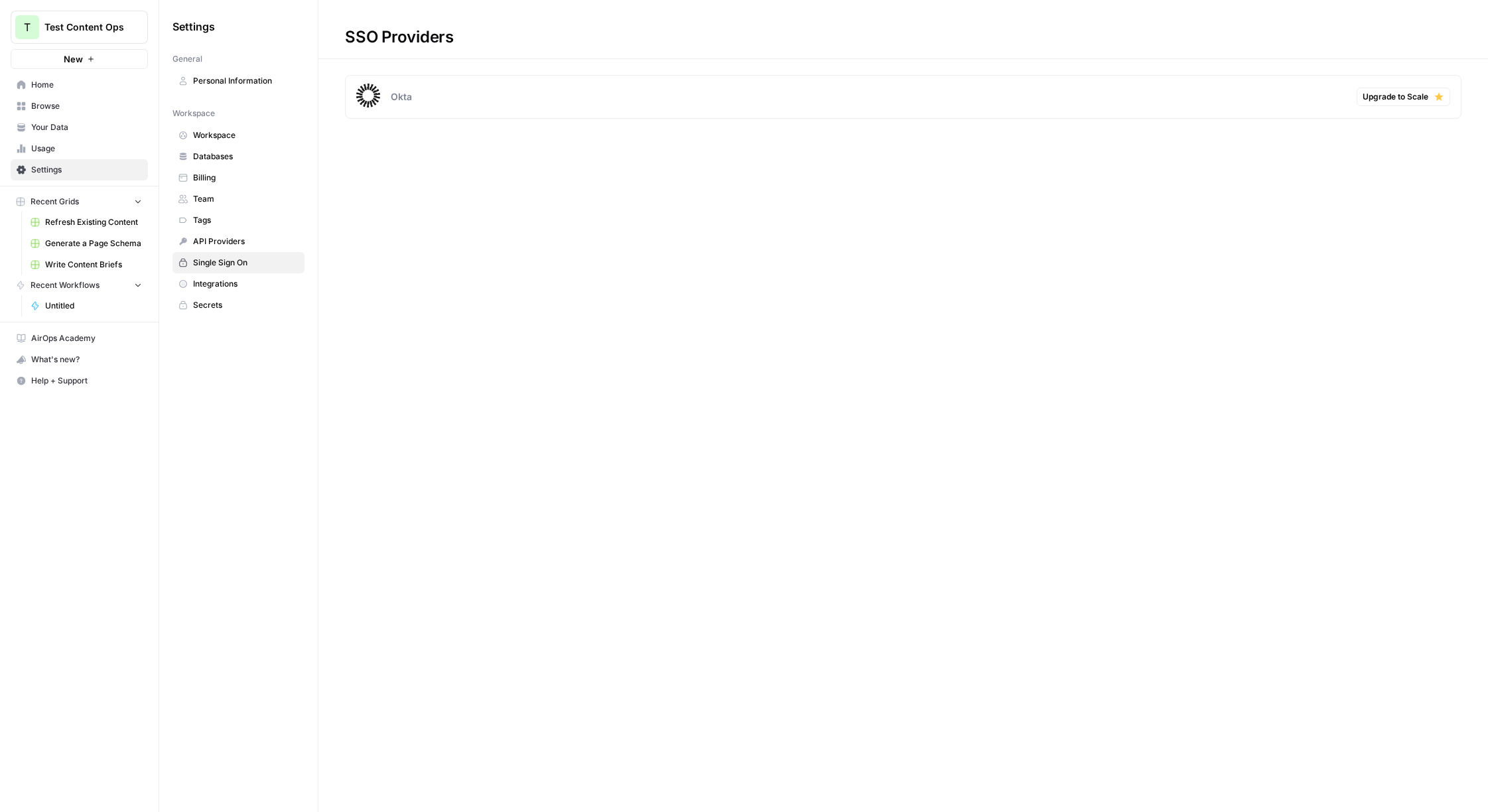
click at [227, 283] on span "Integrations" at bounding box center [245, 283] width 106 height 12
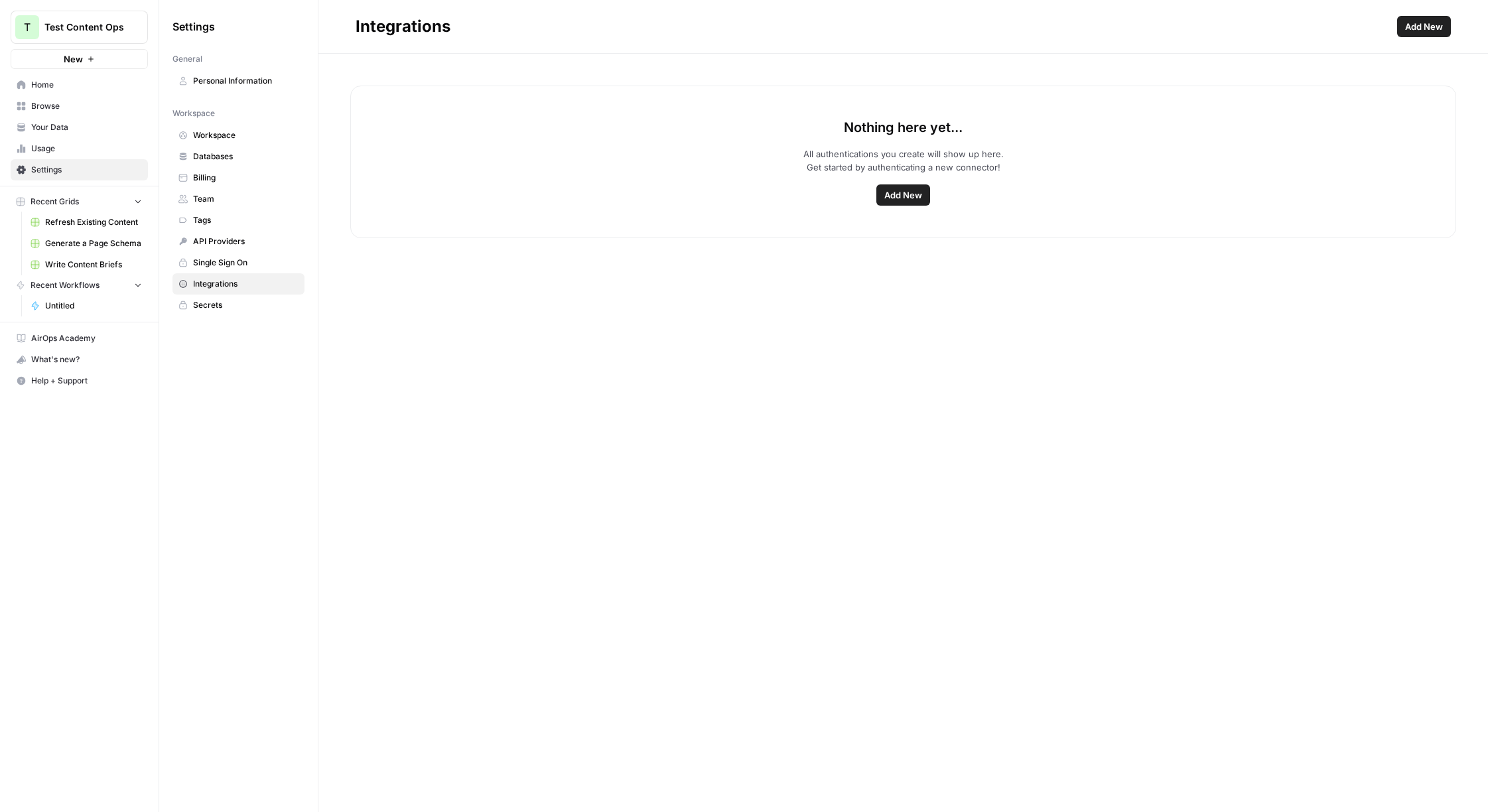
click at [40, 153] on span "Usage" at bounding box center [86, 148] width 111 height 12
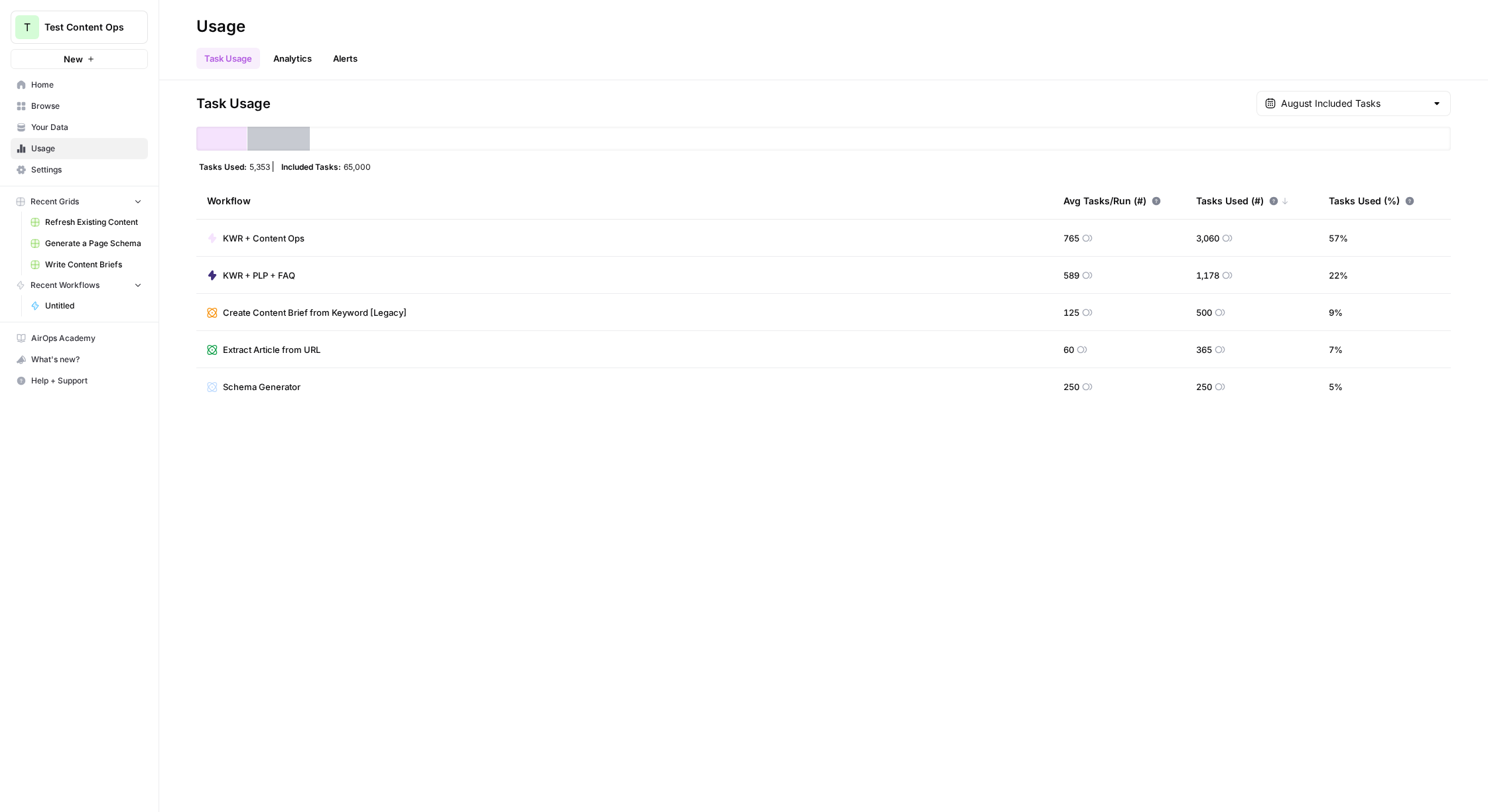
click at [73, 61] on span "New" at bounding box center [73, 59] width 19 height 13
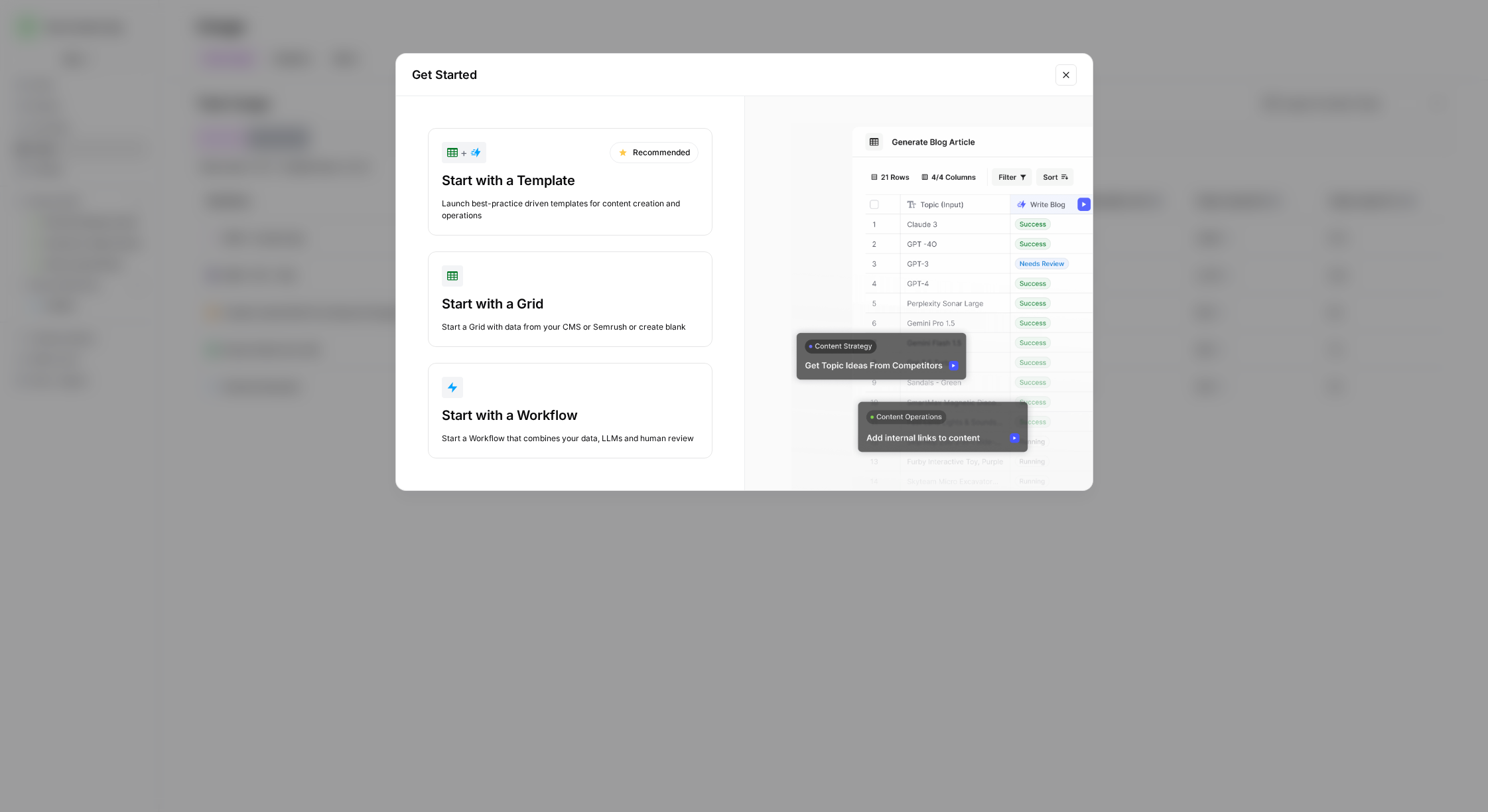
click at [547, 186] on div "Start with a Template" at bounding box center [570, 180] width 257 height 19
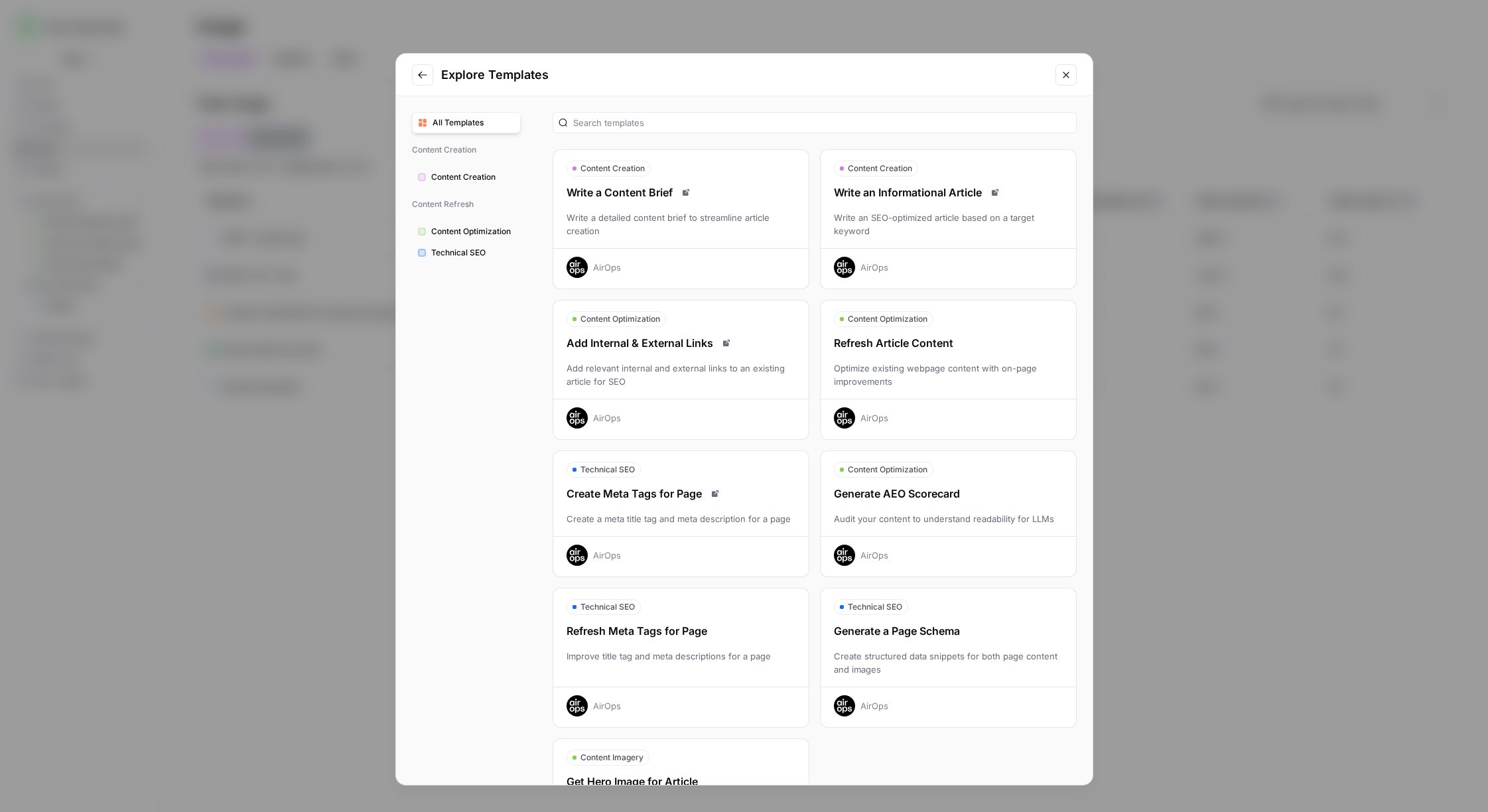
click at [692, 229] on div "Write a detailed content brief to streamline article creation" at bounding box center [681, 224] width 256 height 26
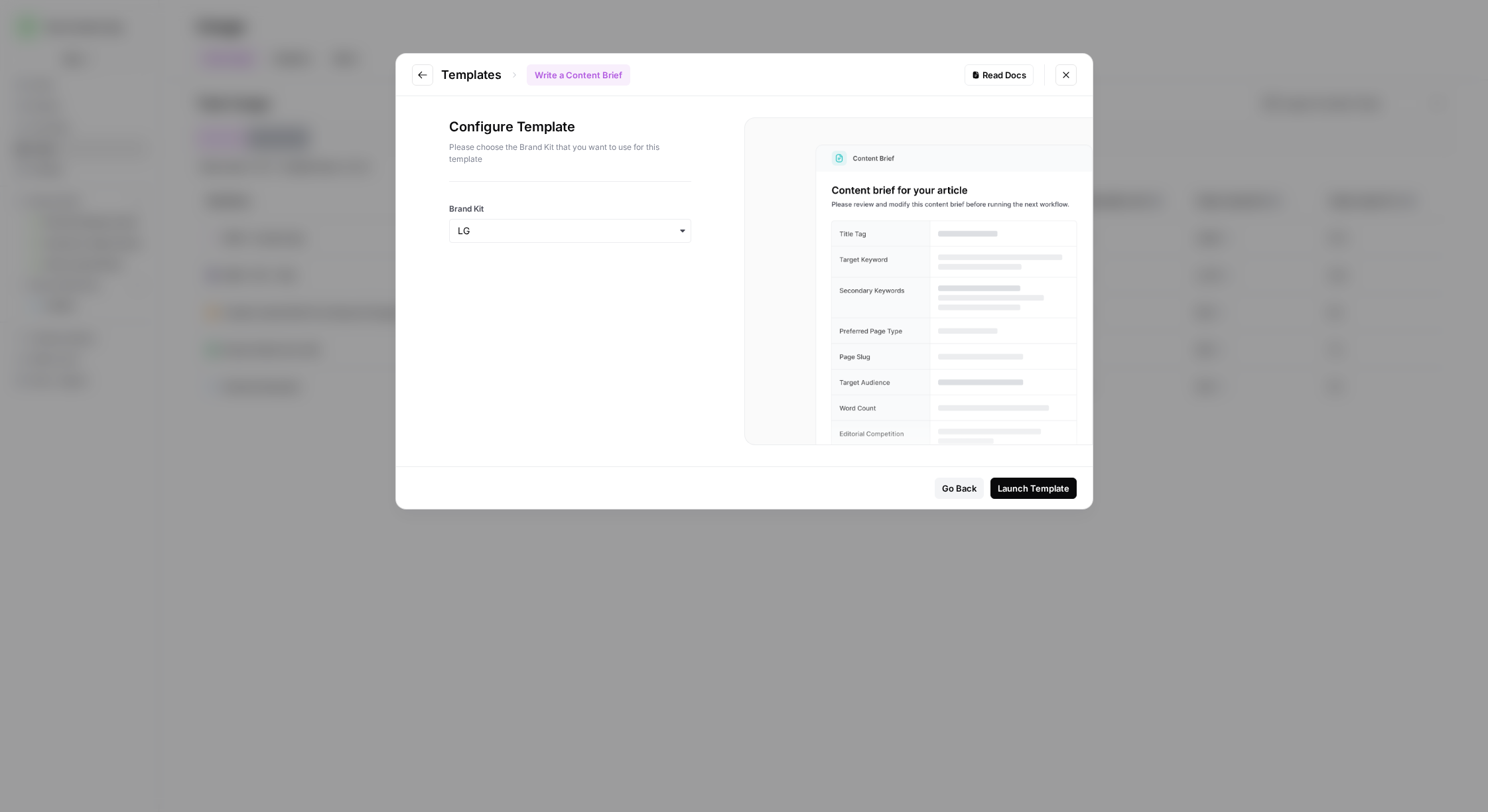
click at [1028, 492] on div "Launch Template" at bounding box center [1034, 488] width 72 height 13
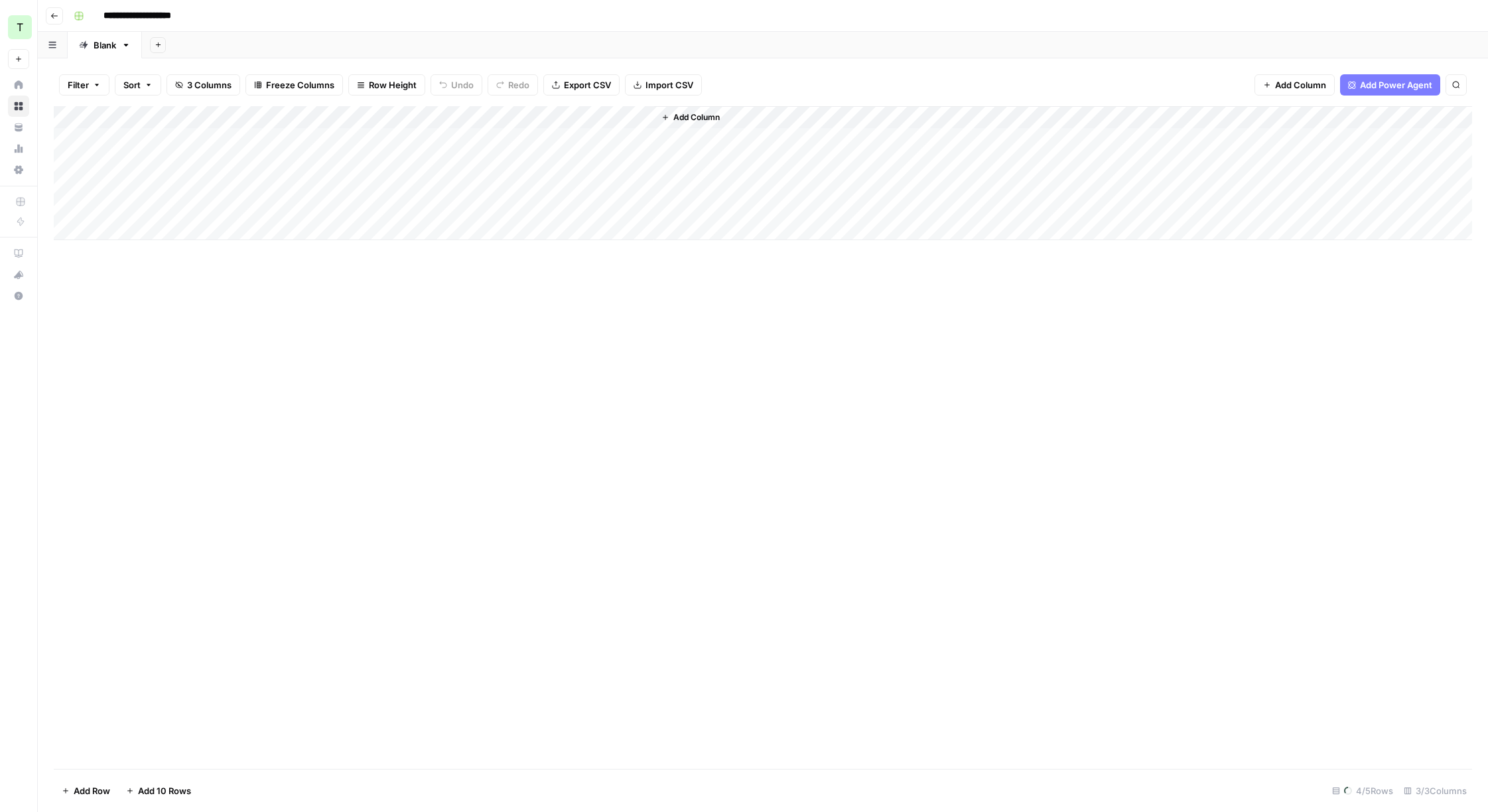
click at [139, 138] on div "Add Column" at bounding box center [763, 173] width 1418 height 134
click at [156, 46] on icon "button" at bounding box center [158, 45] width 8 height 8
drag, startPoint x: 1453, startPoint y: 238, endPoint x: 1431, endPoint y: 233, distance: 22.6
click at [1442, 237] on div "Add Column" at bounding box center [1064, 173] width 818 height 134
click at [1368, 80] on span "Add Power Agent" at bounding box center [1396, 84] width 73 height 13
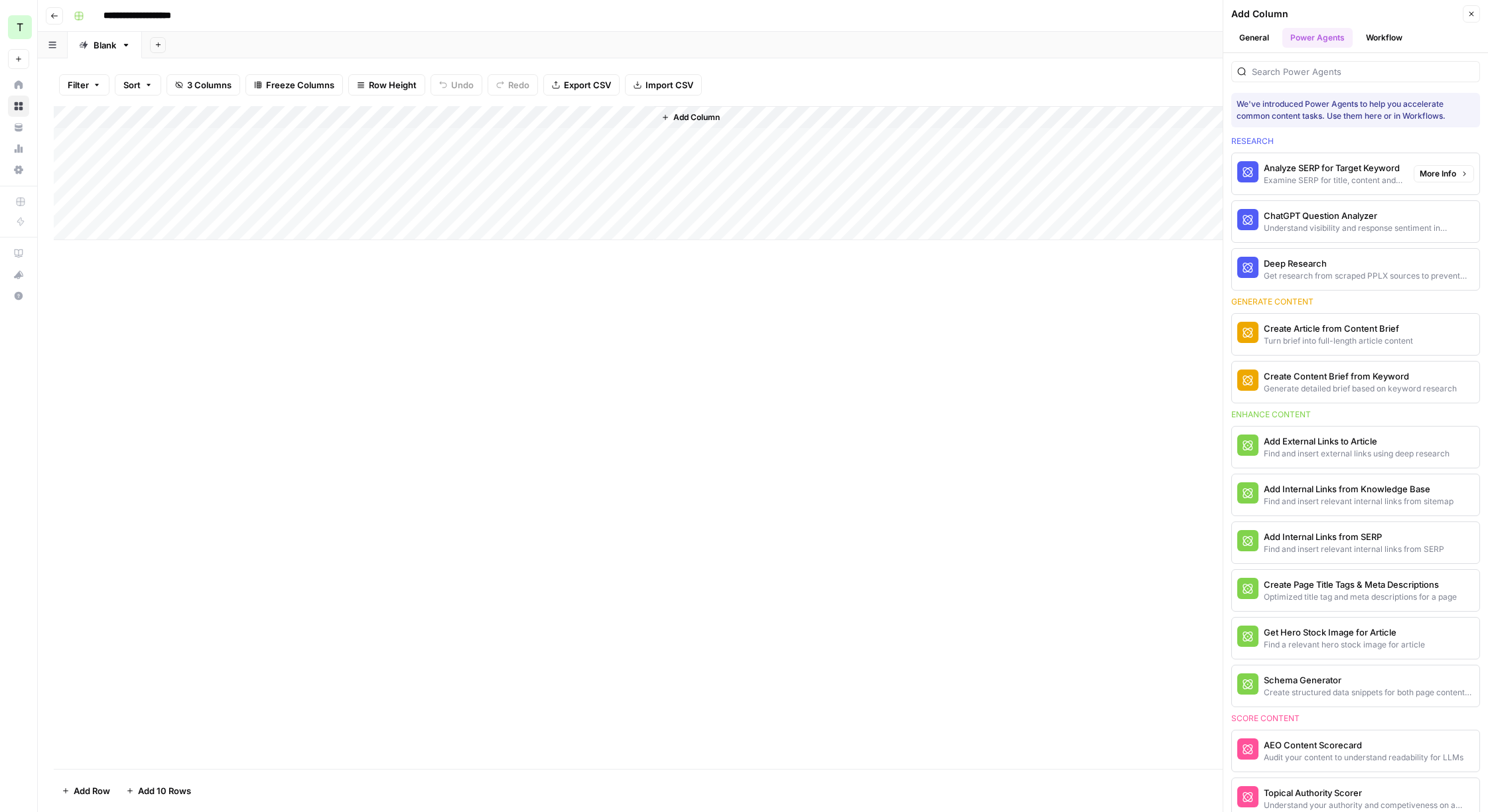
click at [1285, 171] on div "Analyze SERP for Target Keyword" at bounding box center [1334, 167] width 140 height 13
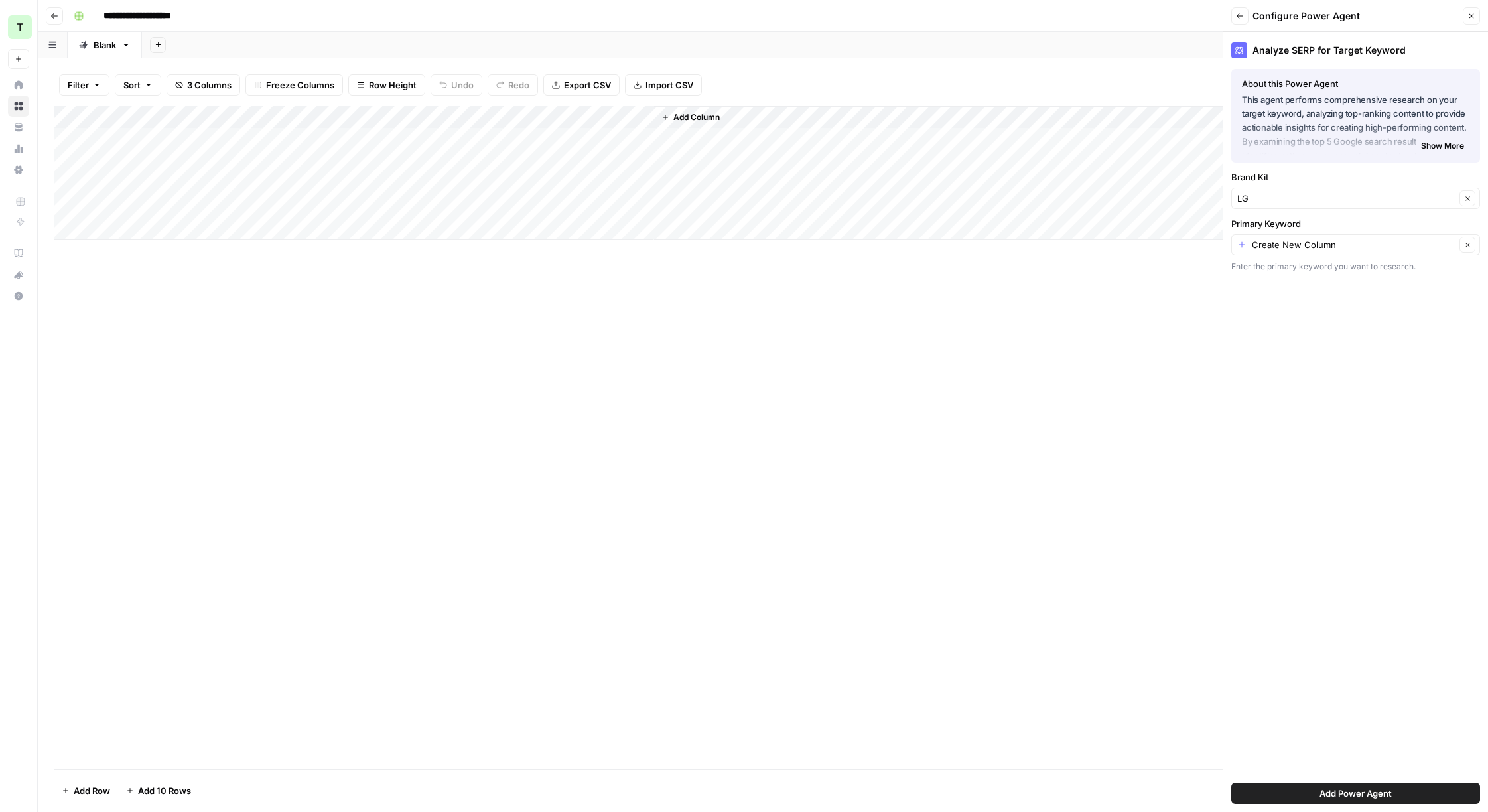
click at [1303, 237] on div "Create New Column Clear" at bounding box center [1356, 245] width 249 height 21
type input "Article Topic (Input)"
click at [1343, 797] on span "Add Power Agent" at bounding box center [1355, 793] width 73 height 13
